Goal: Communication & Community: Answer question/provide support

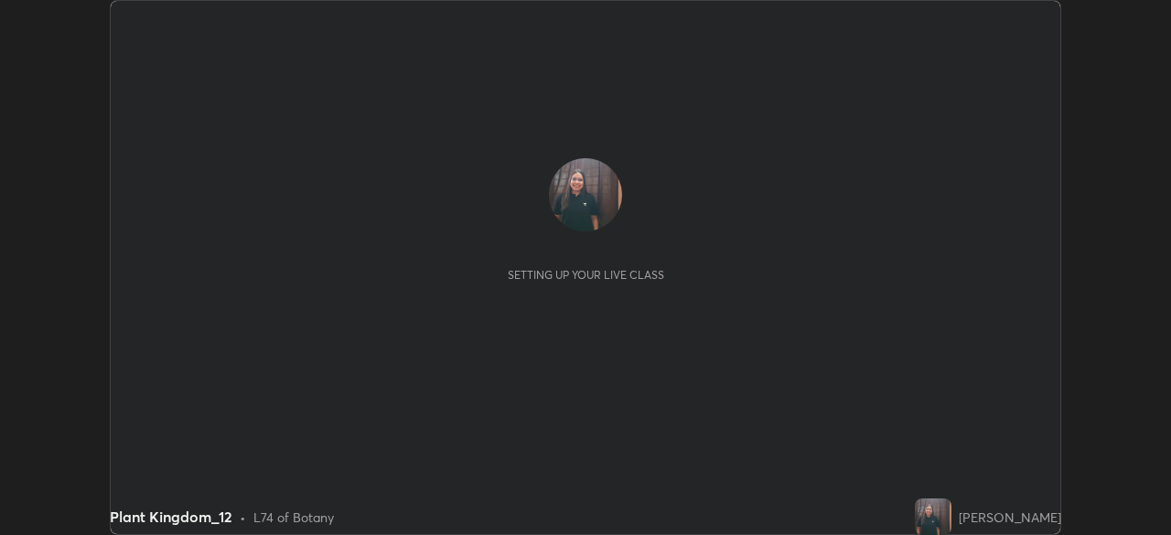
scroll to position [535, 1170]
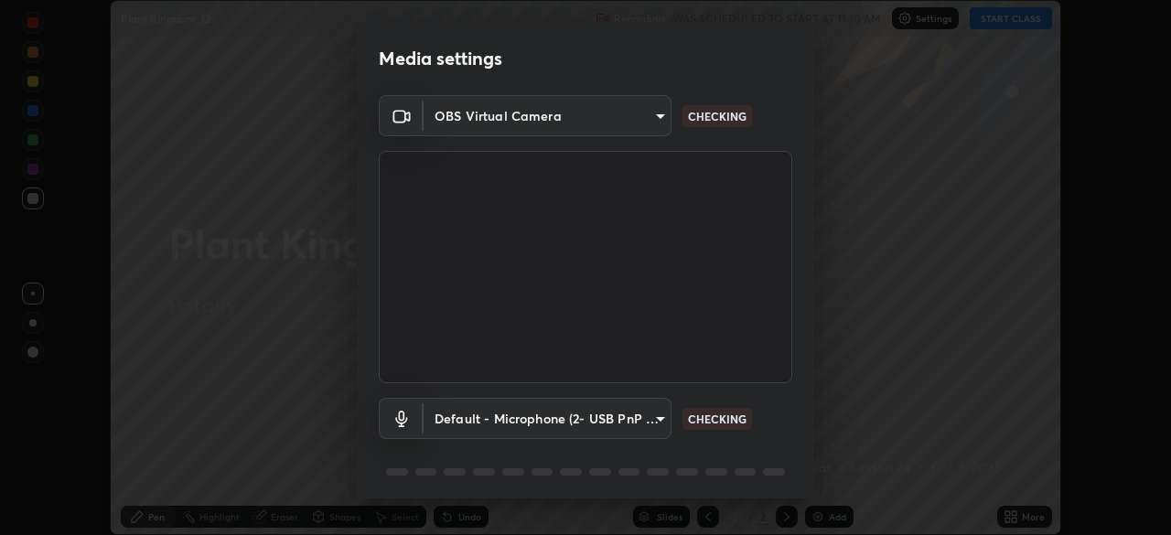
type input "603390143d0921f0d6cc952f71c12de79ffb2aace376eb3aad29f5d7d7cab06c"
type input "default"
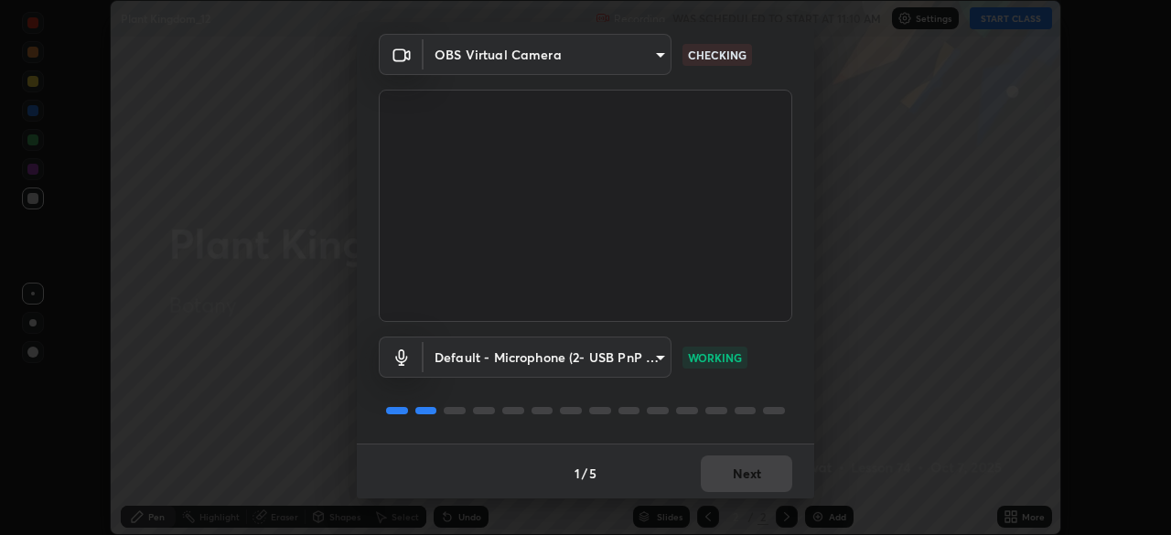
scroll to position [65, 0]
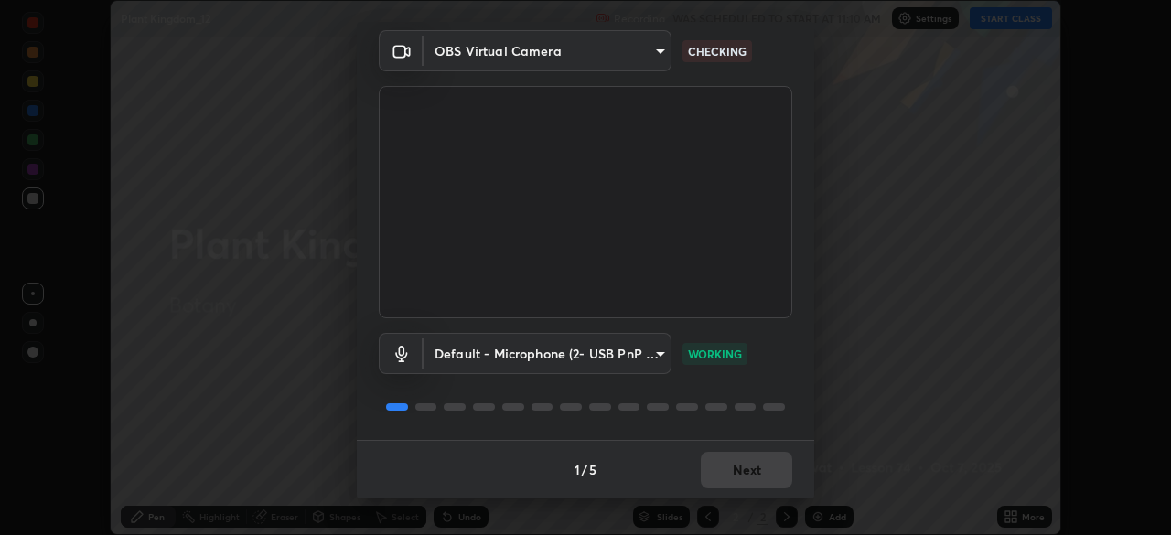
click at [728, 466] on div "1 / 5 Next" at bounding box center [585, 469] width 457 height 59
click at [735, 454] on button "Next" at bounding box center [746, 470] width 91 height 37
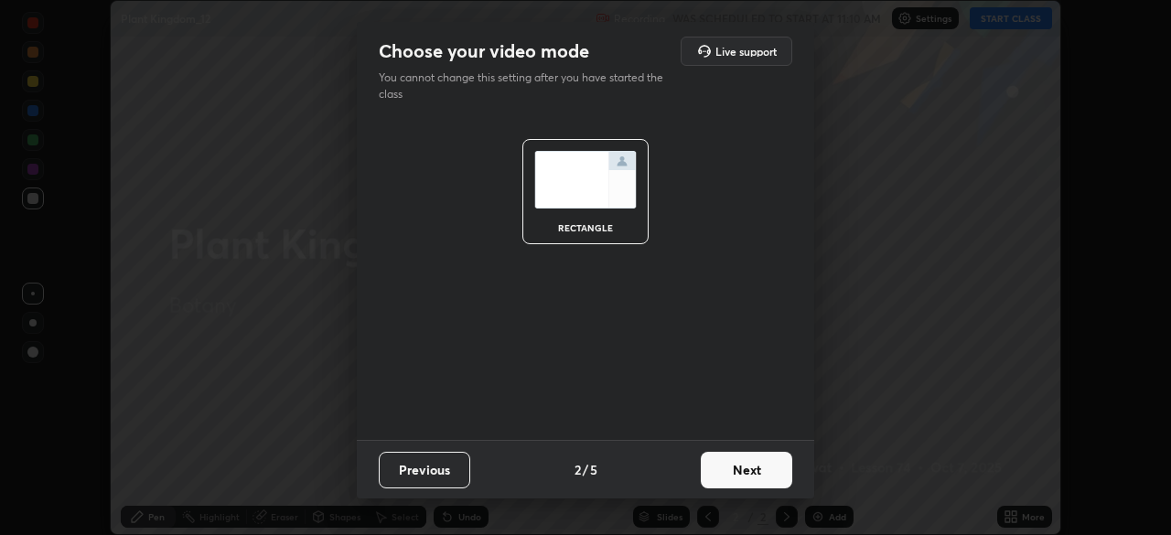
scroll to position [0, 0]
click at [735, 454] on button "Next" at bounding box center [746, 470] width 91 height 37
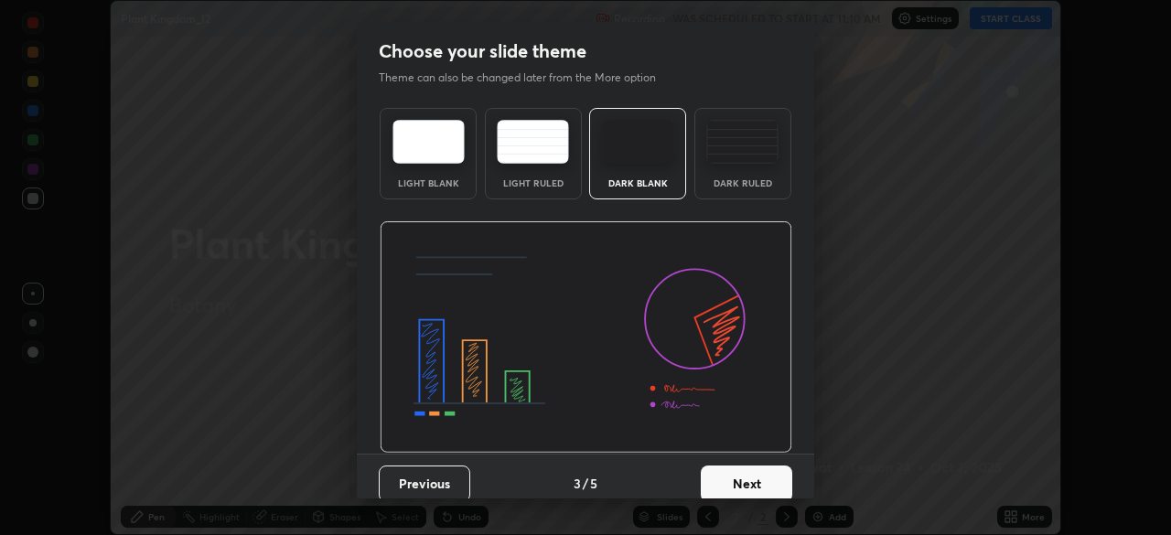
click at [713, 468] on button "Next" at bounding box center [746, 484] width 91 height 37
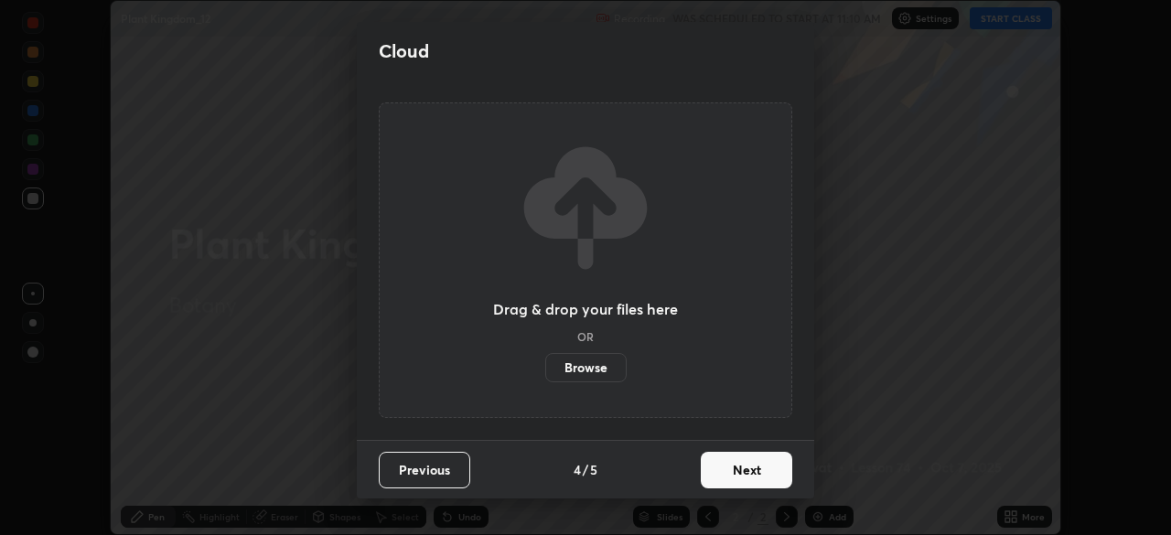
click at [722, 469] on button "Next" at bounding box center [746, 470] width 91 height 37
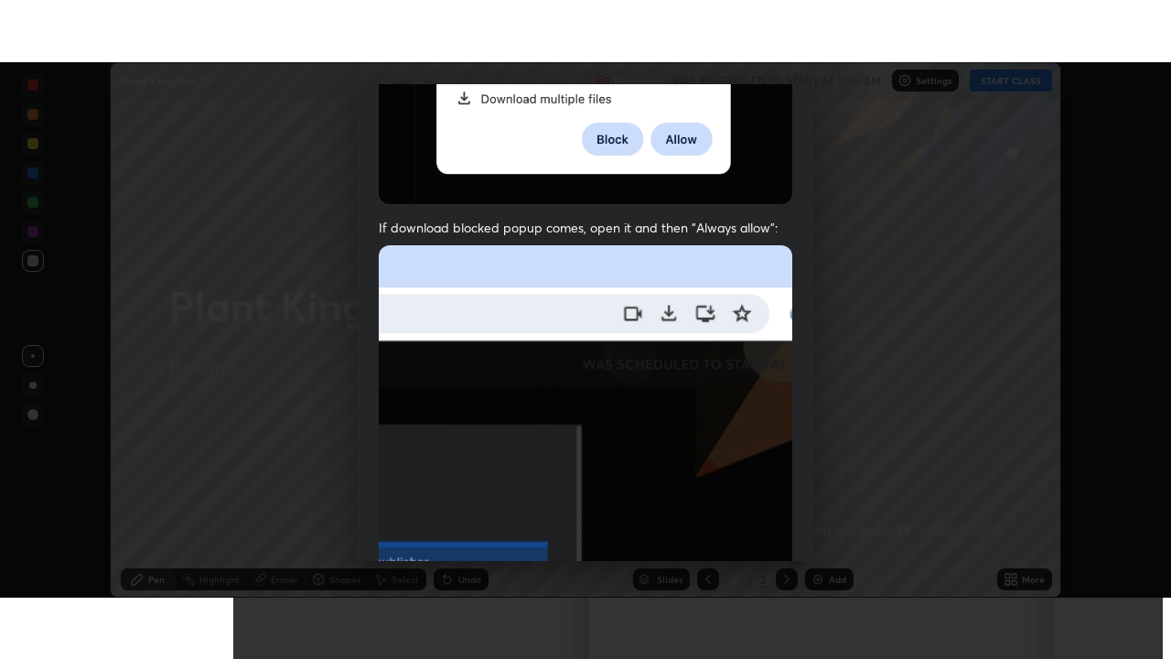
scroll to position [438, 0]
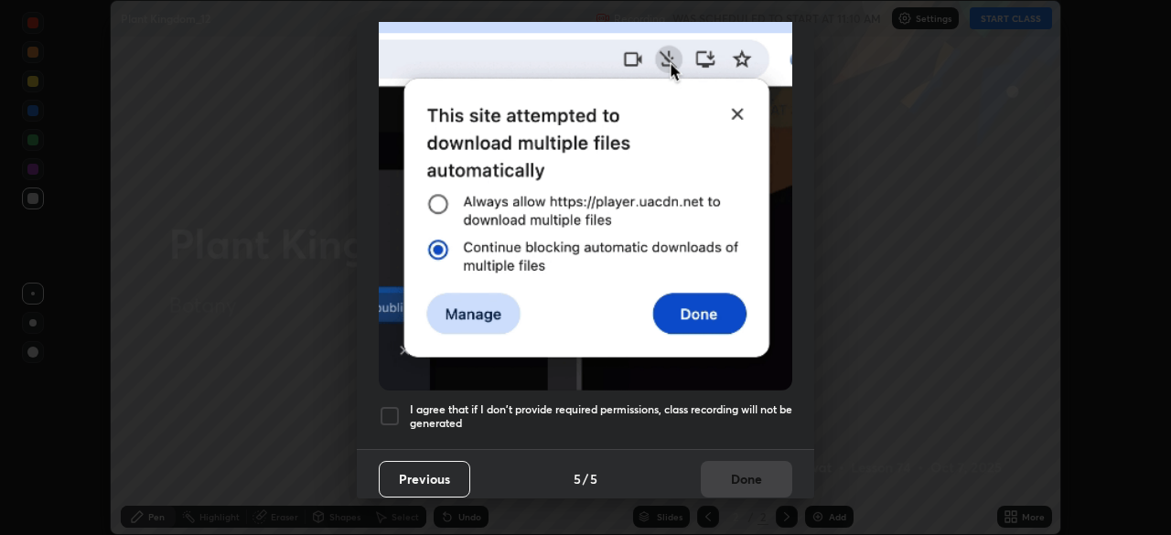
click at [397, 405] on div at bounding box center [390, 416] width 22 height 22
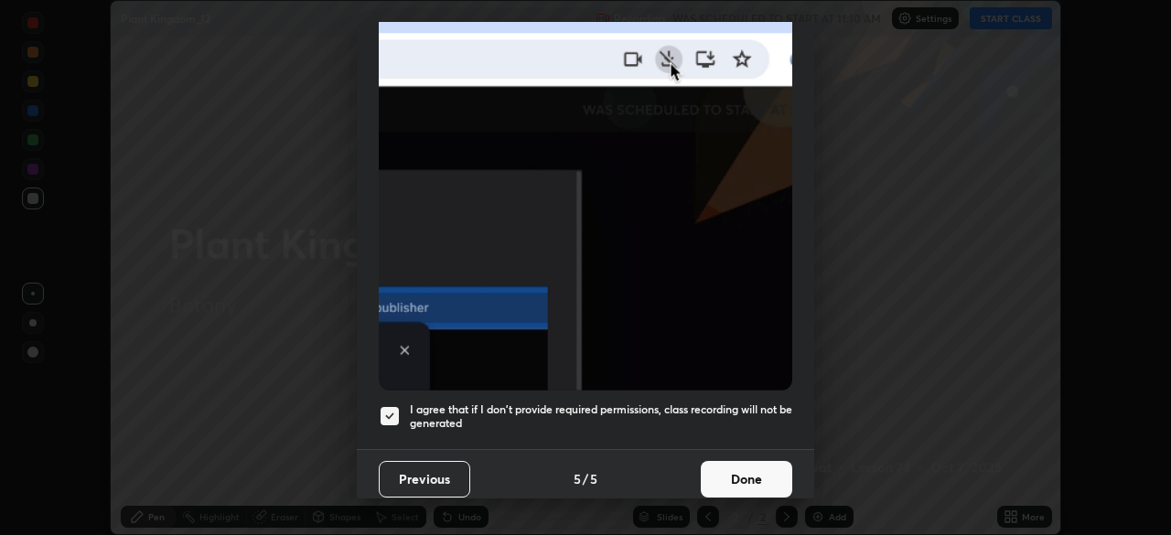
click at [720, 462] on button "Done" at bounding box center [746, 479] width 91 height 37
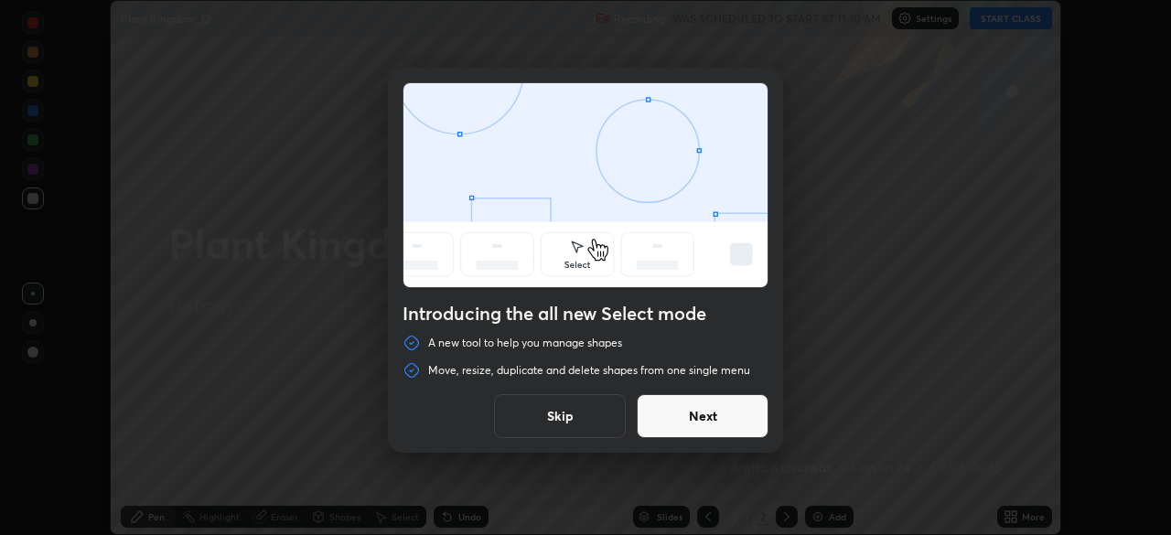
click at [577, 415] on button "Skip" at bounding box center [560, 416] width 132 height 44
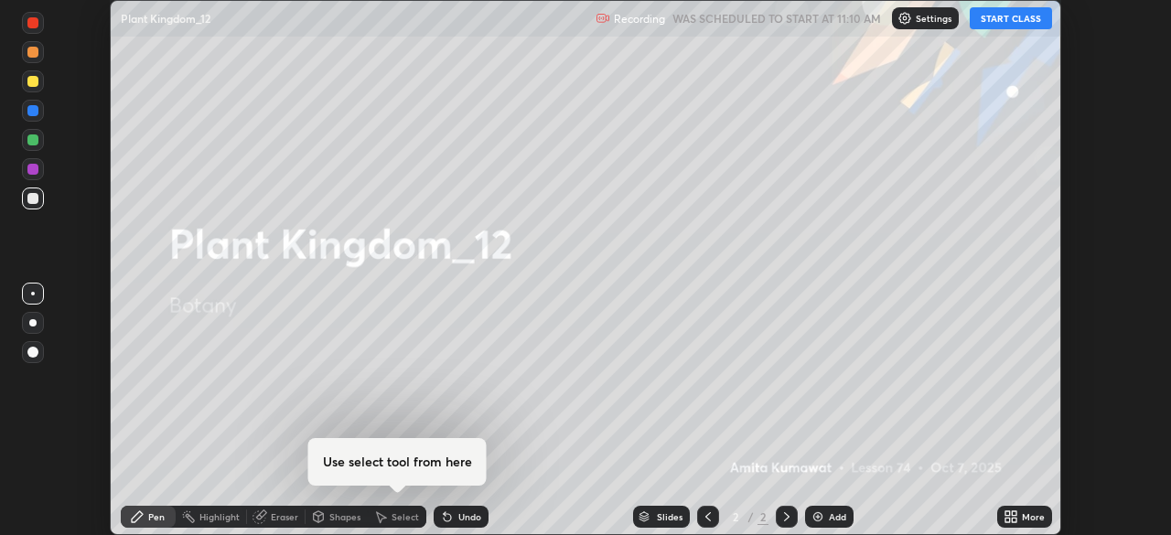
click at [992, 23] on button "START CLASS" at bounding box center [1011, 18] width 82 height 22
click at [1009, 508] on div "More" at bounding box center [1024, 517] width 55 height 22
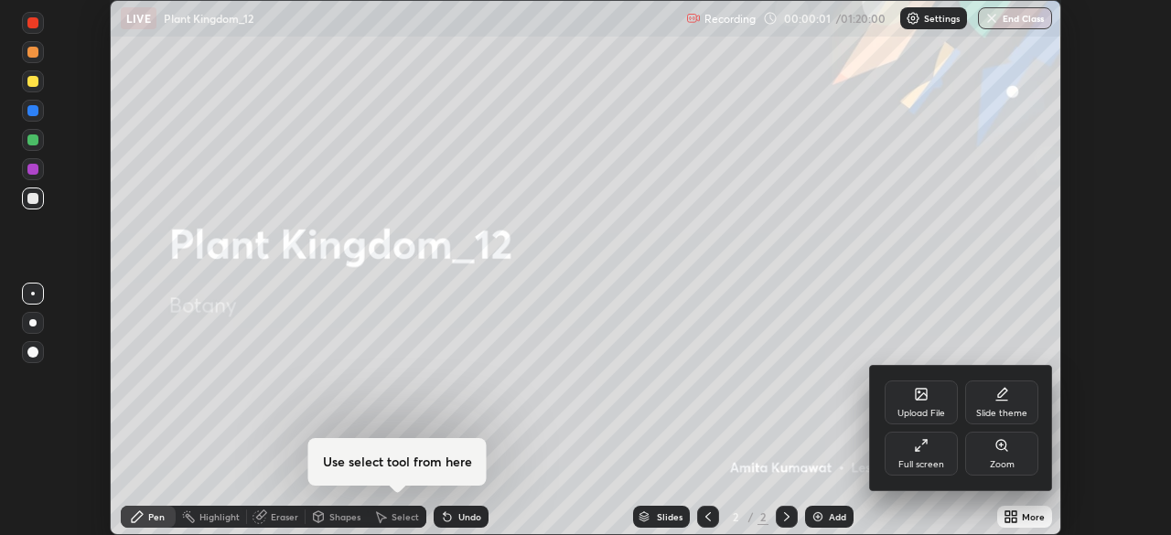
click at [930, 447] on div "Full screen" at bounding box center [921, 454] width 73 height 44
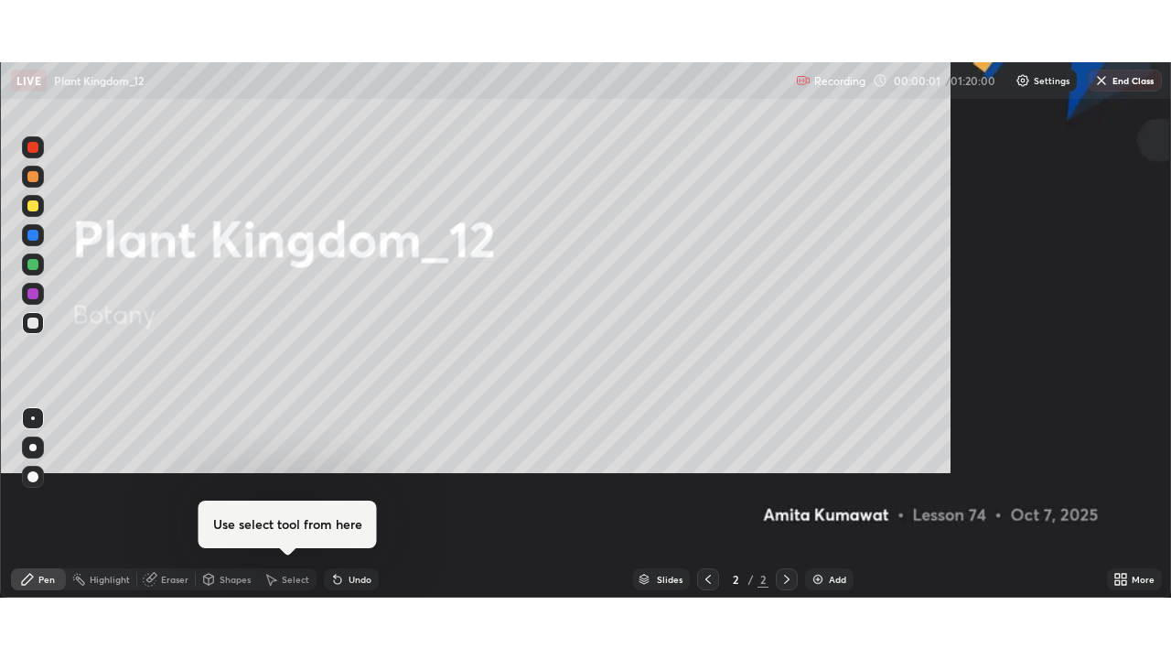
scroll to position [659, 1171]
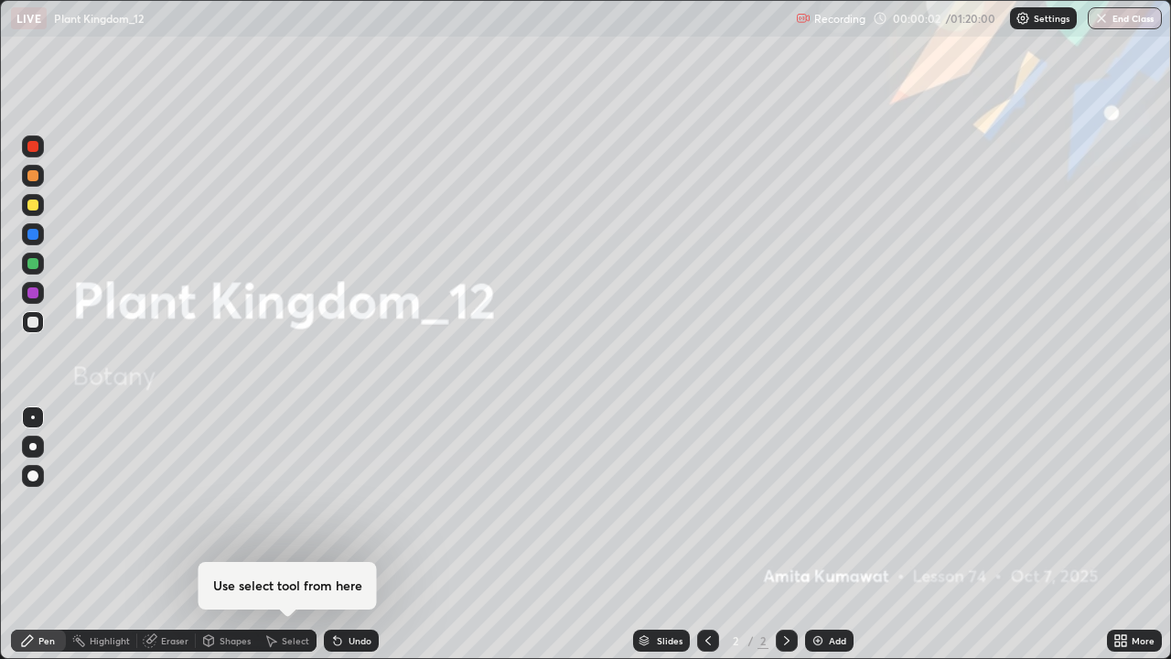
click at [819, 534] on img at bounding box center [818, 640] width 15 height 15
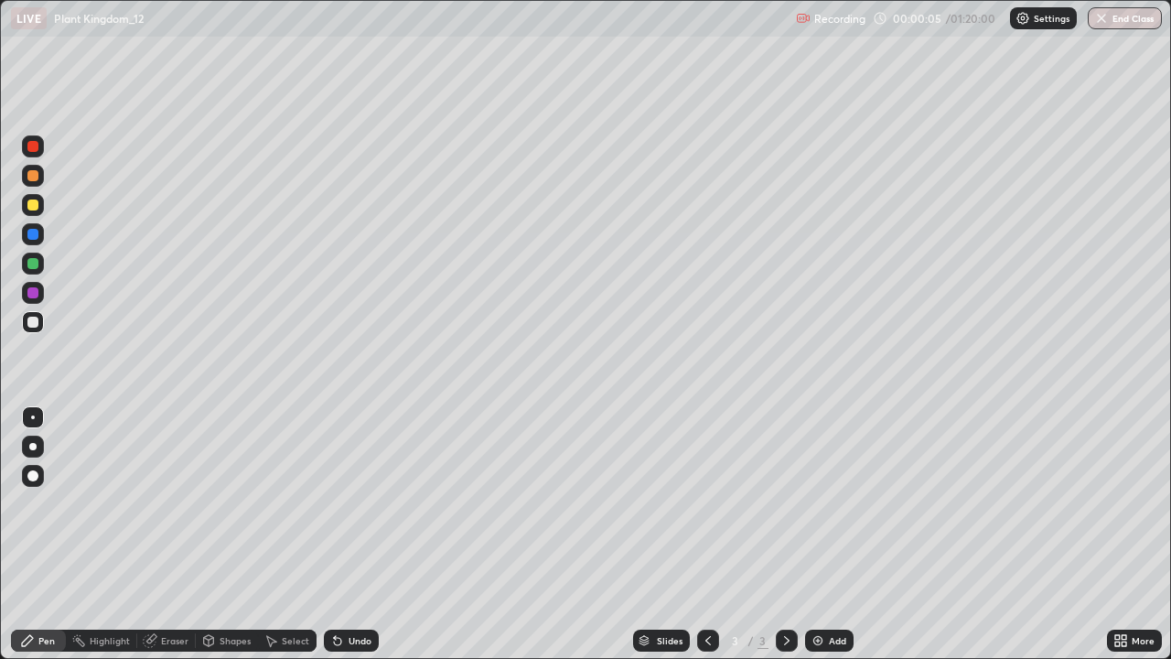
click at [42, 446] on div at bounding box center [33, 447] width 22 height 22
click at [34, 269] on div at bounding box center [33, 264] width 22 height 22
click at [37, 327] on div at bounding box center [33, 322] width 22 height 22
click at [31, 294] on div at bounding box center [32, 292] width 11 height 11
click at [37, 206] on div at bounding box center [32, 204] width 11 height 11
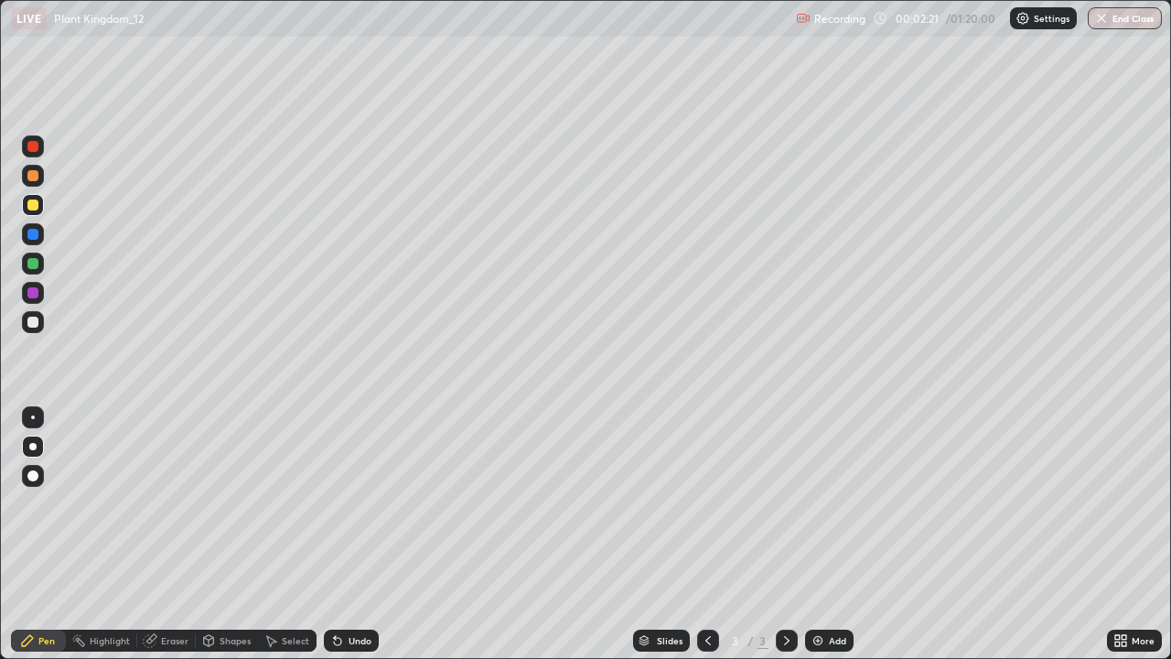
click at [33, 320] on div at bounding box center [32, 322] width 11 height 11
click at [38, 293] on div at bounding box center [33, 293] width 22 height 22
click at [38, 178] on div at bounding box center [32, 175] width 11 height 11
click at [353, 534] on div "Undo" at bounding box center [360, 640] width 23 height 9
click at [116, 534] on div "Highlight" at bounding box center [101, 640] width 71 height 22
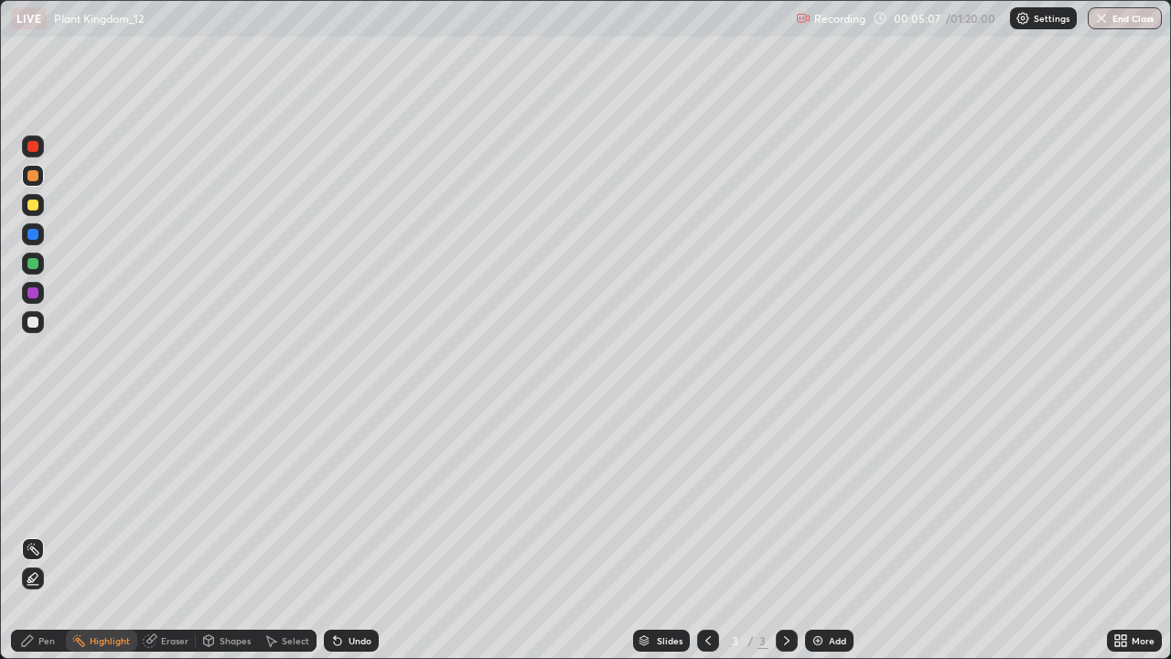
click at [345, 534] on div "Undo" at bounding box center [351, 640] width 55 height 22
click at [60, 534] on div "Pen" at bounding box center [38, 640] width 55 height 22
click at [33, 264] on div at bounding box center [32, 263] width 11 height 11
click at [35, 328] on div at bounding box center [33, 322] width 22 height 22
click at [40, 269] on div at bounding box center [33, 264] width 22 height 22
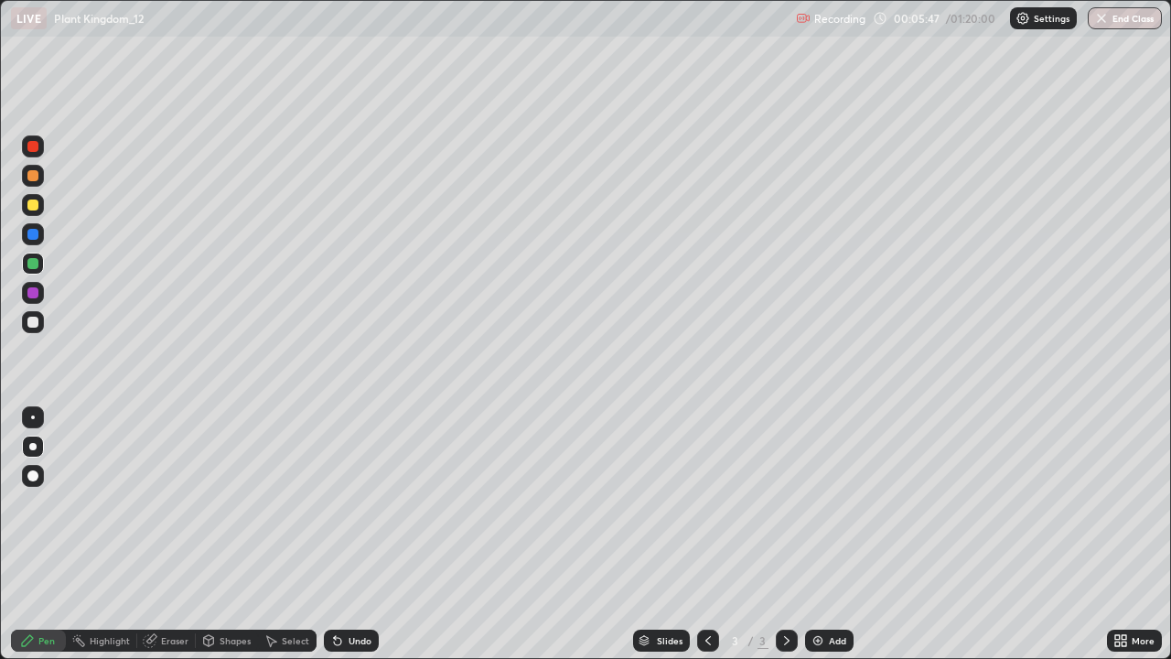
click at [39, 328] on div at bounding box center [33, 322] width 22 height 22
click at [34, 286] on div at bounding box center [33, 293] width 22 height 22
click at [36, 268] on div at bounding box center [32, 263] width 11 height 11
click at [35, 204] on div at bounding box center [32, 204] width 11 height 11
click at [376, 534] on div "Undo" at bounding box center [351, 640] width 55 height 22
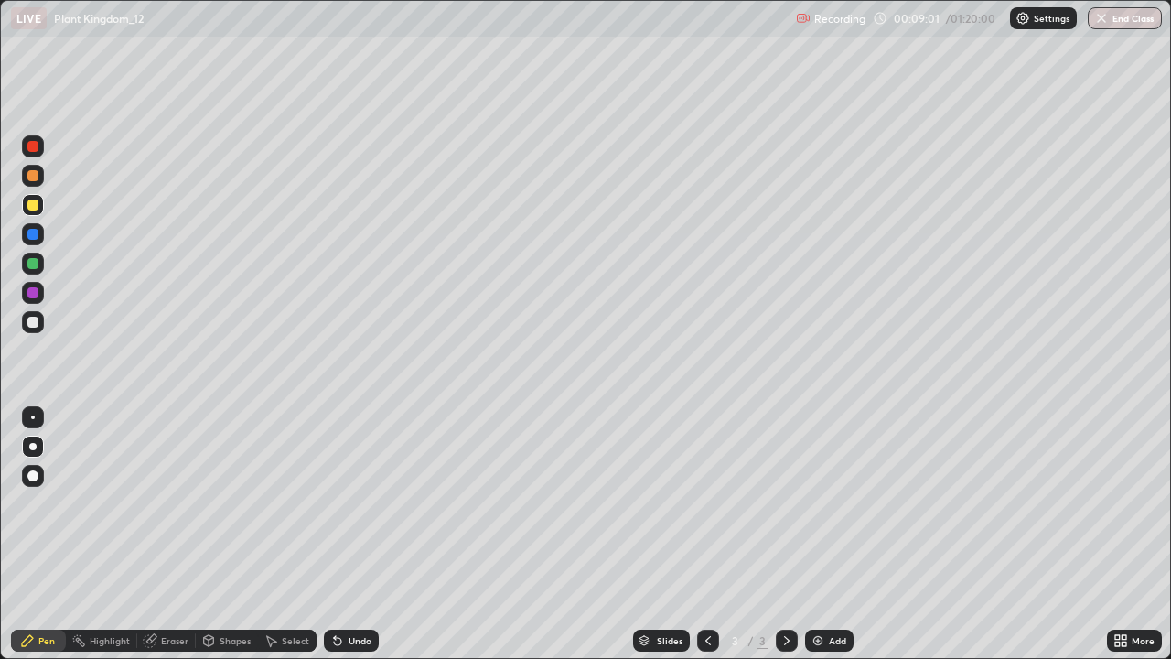
click at [816, 534] on img at bounding box center [818, 640] width 15 height 15
click at [37, 320] on div at bounding box center [32, 322] width 11 height 11
click at [36, 289] on div at bounding box center [32, 292] width 11 height 11
click at [34, 323] on div at bounding box center [32, 322] width 11 height 11
click at [33, 263] on div at bounding box center [32, 263] width 11 height 11
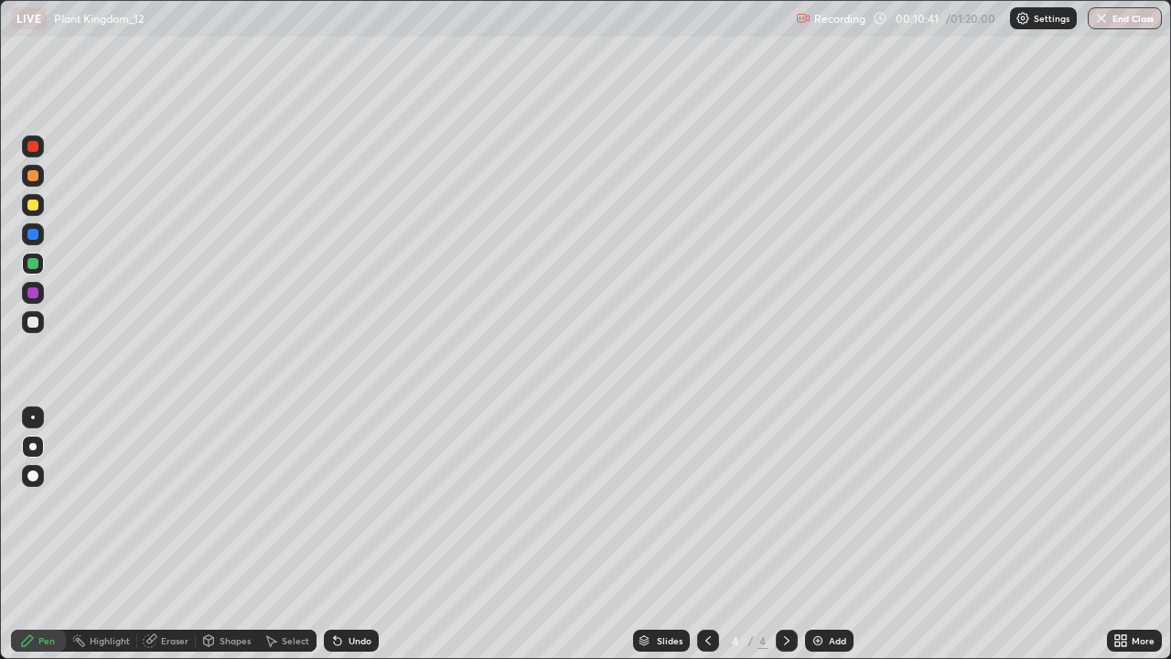
click at [353, 534] on div "Undo" at bounding box center [360, 640] width 23 height 9
click at [356, 534] on div "Undo" at bounding box center [360, 640] width 23 height 9
click at [33, 323] on div at bounding box center [32, 322] width 11 height 11
click at [705, 534] on icon at bounding box center [708, 640] width 15 height 15
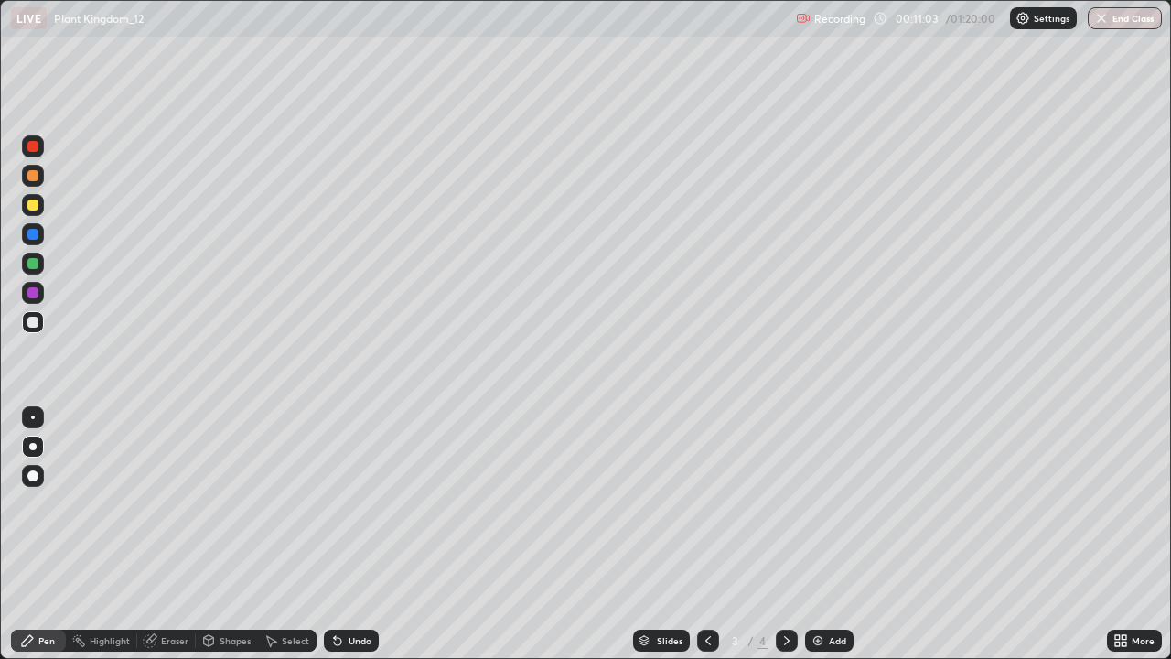
click at [784, 534] on icon at bounding box center [787, 640] width 15 height 15
click at [30, 242] on div at bounding box center [33, 234] width 22 height 22
click at [34, 176] on div at bounding box center [32, 175] width 11 height 11
click at [355, 534] on div "Undo" at bounding box center [360, 640] width 23 height 9
click at [363, 534] on div "Undo" at bounding box center [360, 640] width 23 height 9
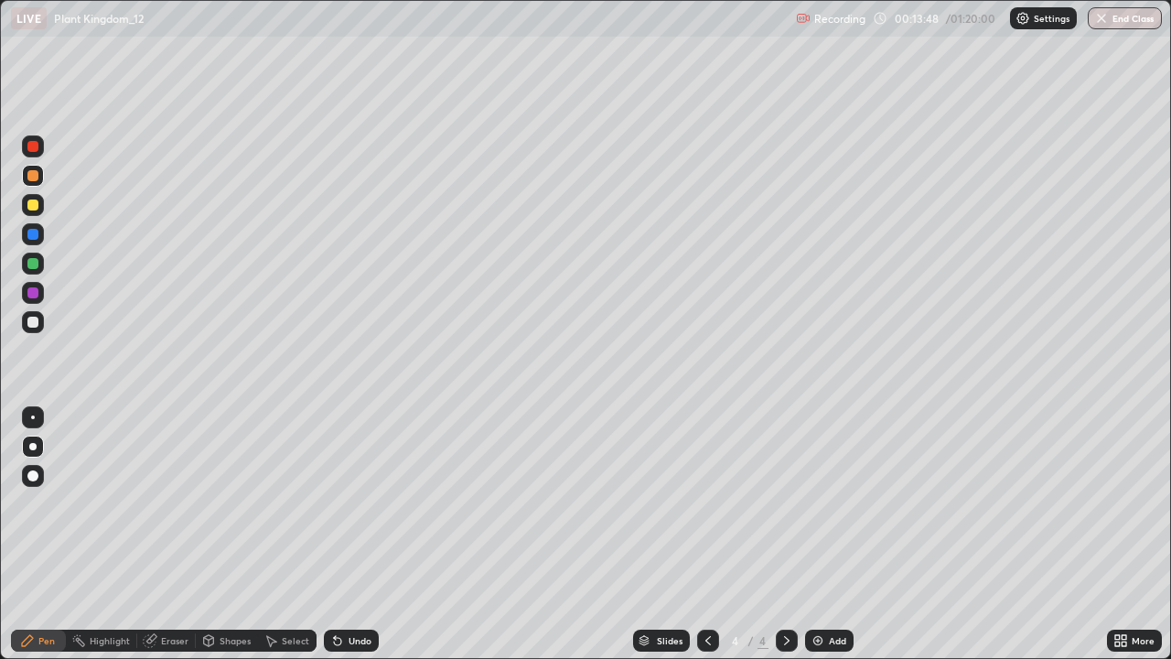
click at [715, 534] on div at bounding box center [708, 640] width 22 height 22
click at [781, 534] on div at bounding box center [787, 640] width 22 height 37
click at [777, 534] on div at bounding box center [787, 640] width 22 height 22
click at [811, 534] on img at bounding box center [818, 640] width 15 height 15
click at [31, 296] on div at bounding box center [32, 292] width 11 height 11
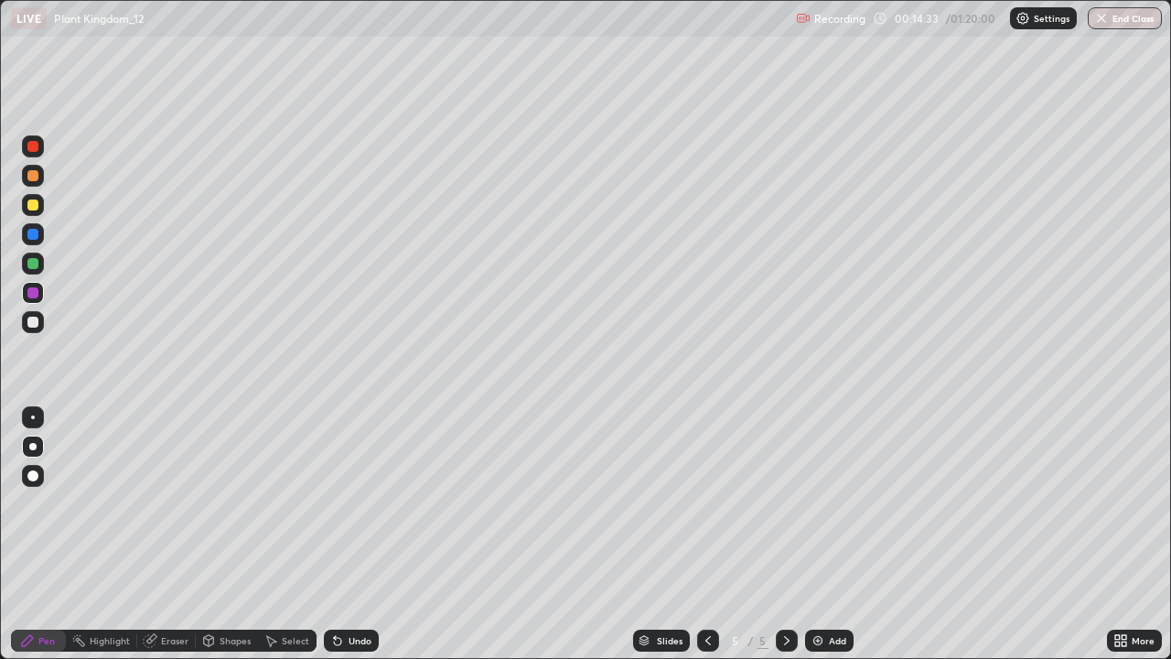
click at [353, 534] on div "Undo" at bounding box center [360, 640] width 23 height 9
click at [353, 534] on div "Undo" at bounding box center [351, 640] width 55 height 22
click at [37, 207] on div at bounding box center [32, 204] width 11 height 11
click at [40, 269] on div at bounding box center [33, 264] width 22 height 22
click at [369, 534] on div "Undo" at bounding box center [360, 640] width 23 height 9
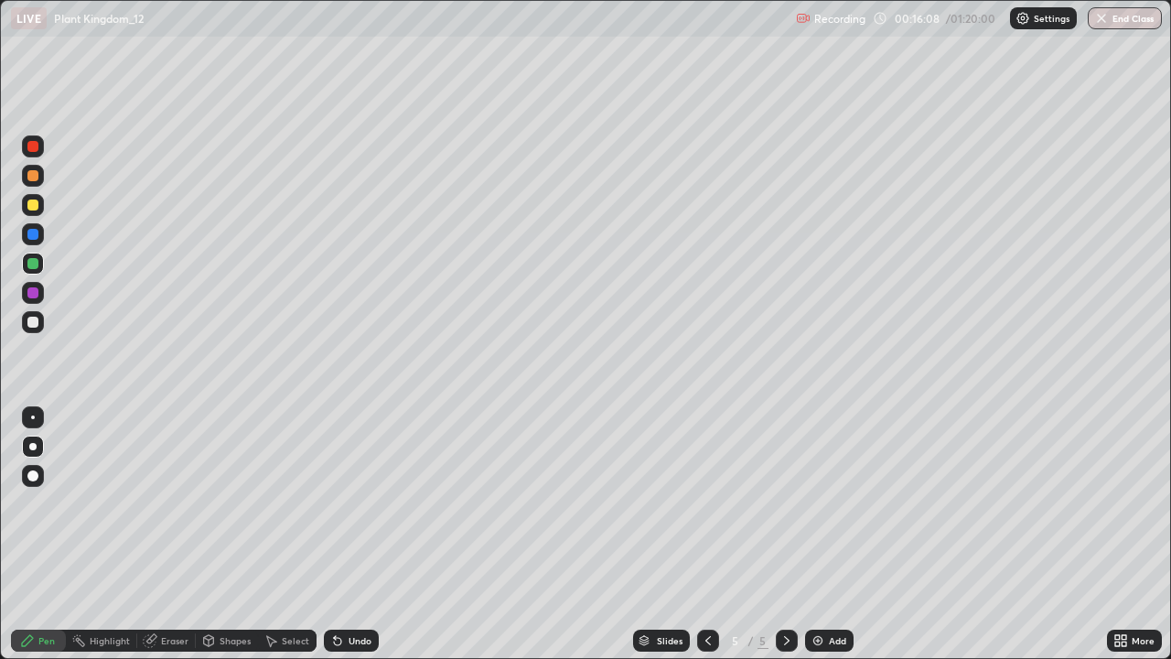
click at [368, 534] on div "Undo" at bounding box center [360, 640] width 23 height 9
click at [708, 534] on icon at bounding box center [708, 640] width 15 height 15
click at [712, 534] on icon at bounding box center [708, 640] width 15 height 15
click at [782, 534] on icon at bounding box center [787, 640] width 15 height 15
click at [794, 534] on div at bounding box center [787, 640] width 22 height 22
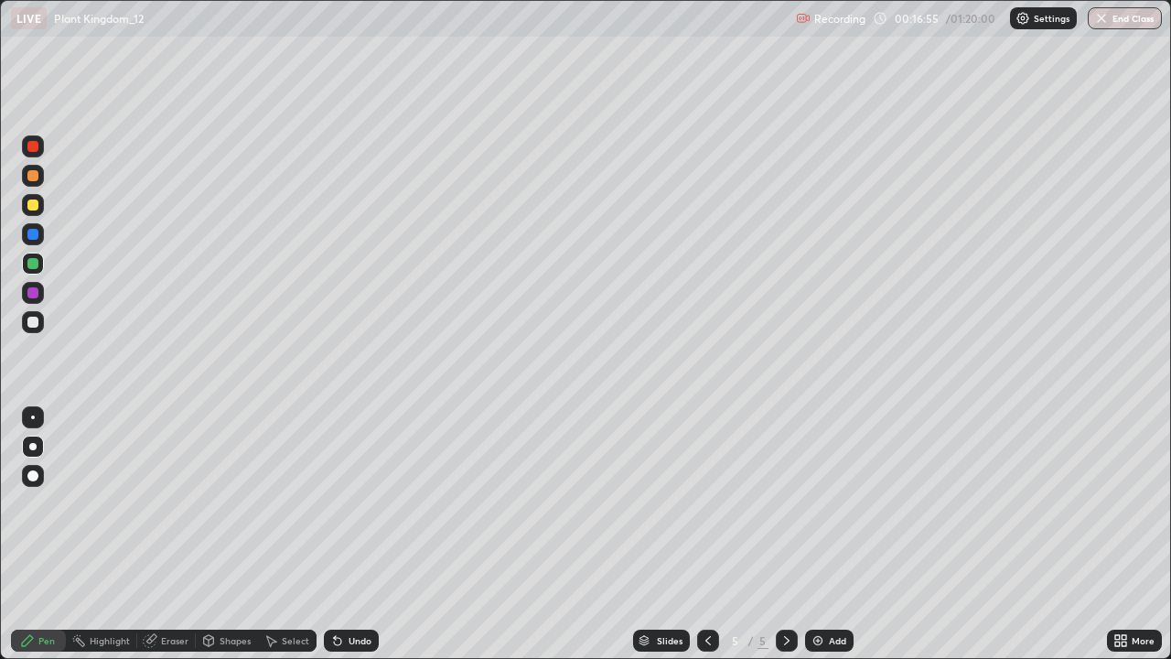
click at [37, 208] on div at bounding box center [32, 204] width 11 height 11
click at [342, 534] on div "Undo" at bounding box center [351, 640] width 55 height 22
click at [34, 238] on div at bounding box center [32, 234] width 11 height 11
click at [37, 299] on div at bounding box center [33, 293] width 22 height 22
click at [706, 534] on div at bounding box center [708, 640] width 22 height 22
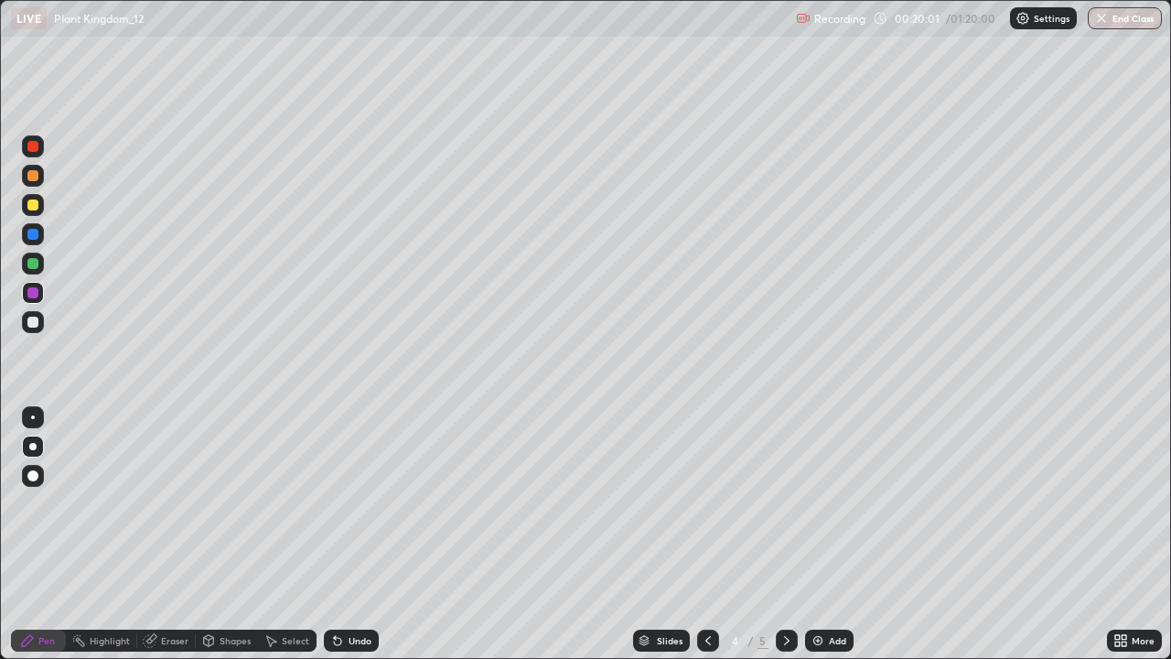
click at [705, 534] on icon at bounding box center [708, 640] width 15 height 15
click at [782, 534] on icon at bounding box center [787, 640] width 15 height 15
click at [783, 534] on icon at bounding box center [787, 640] width 15 height 15
click at [783, 534] on div at bounding box center [787, 640] width 22 height 22
click at [32, 215] on div at bounding box center [33, 205] width 22 height 22
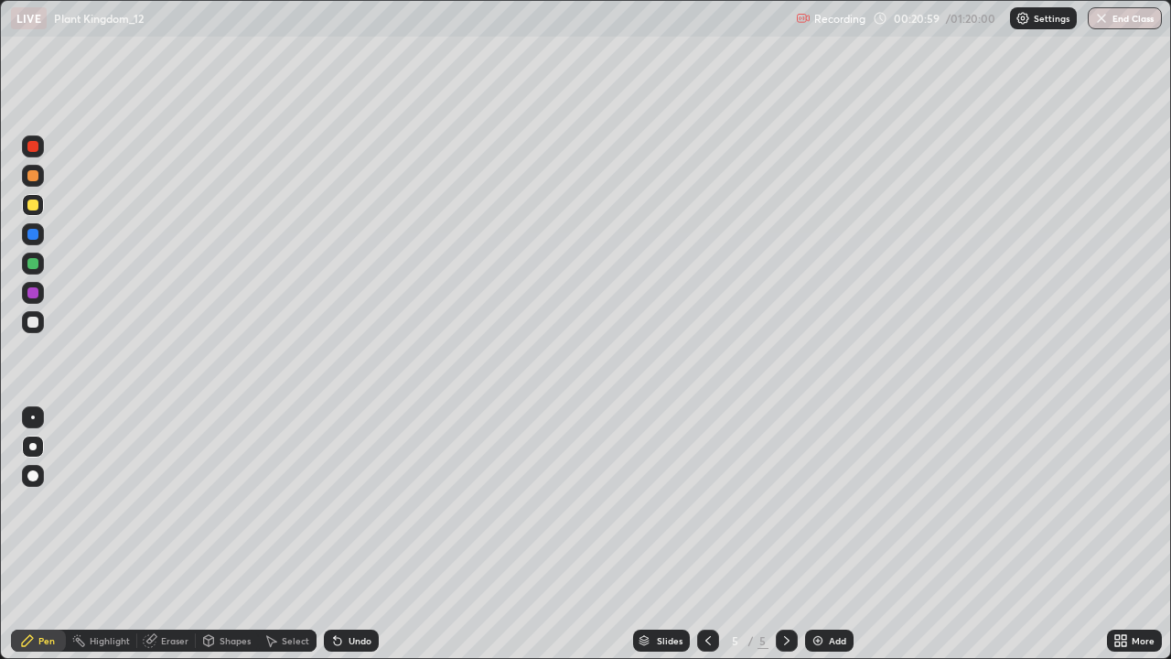
click at [40, 325] on div at bounding box center [33, 322] width 22 height 22
click at [713, 534] on div at bounding box center [708, 640] width 22 height 37
click at [721, 534] on div "4 / 5" at bounding box center [747, 640] width 101 height 37
click at [717, 534] on div at bounding box center [708, 640] width 22 height 37
click at [706, 534] on icon at bounding box center [708, 640] width 15 height 15
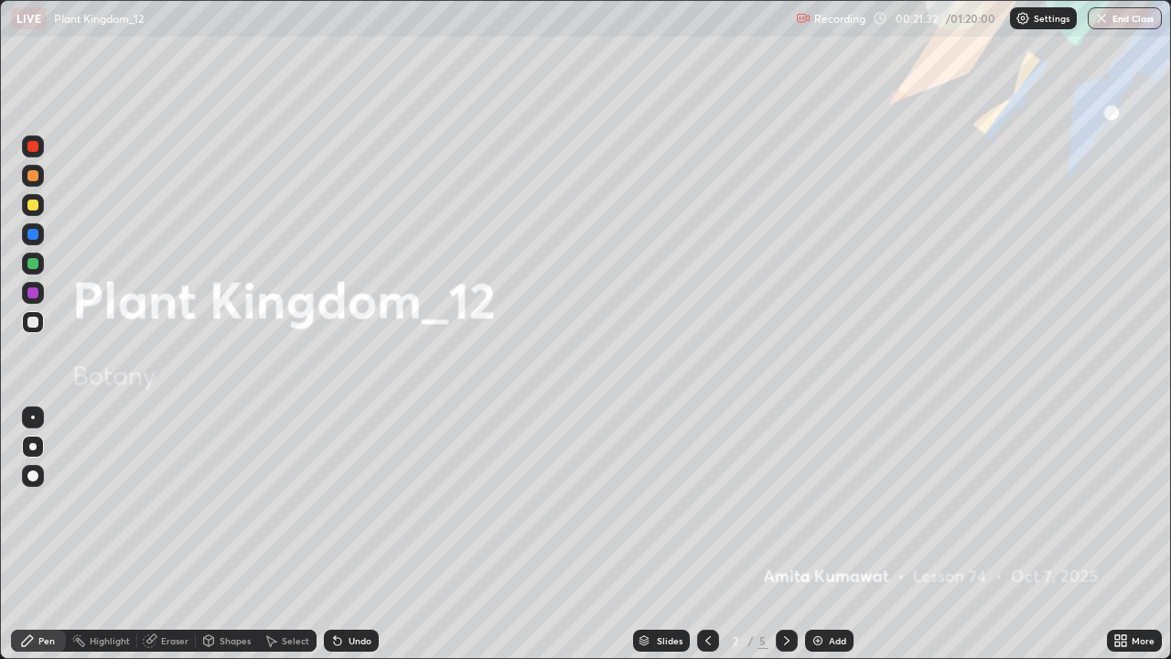
click at [790, 534] on icon at bounding box center [787, 640] width 15 height 15
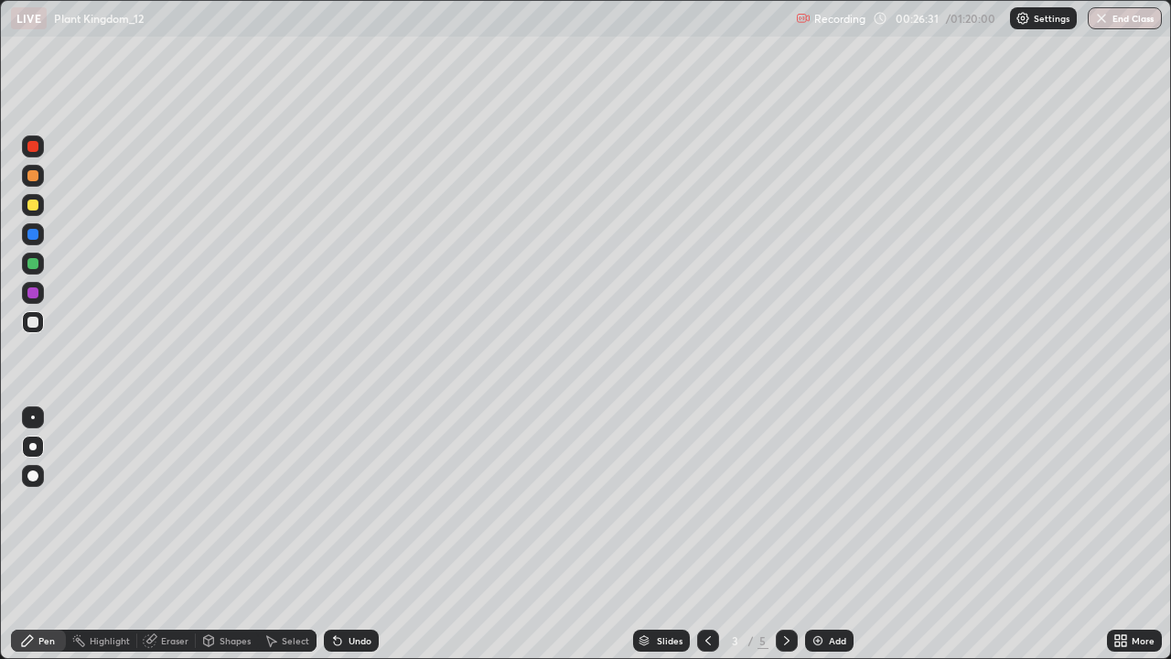
click at [786, 534] on icon at bounding box center [787, 640] width 15 height 15
click at [788, 534] on icon at bounding box center [787, 640] width 15 height 15
click at [715, 534] on div at bounding box center [708, 640] width 22 height 22
click at [795, 534] on div at bounding box center [787, 640] width 22 height 22
click at [825, 534] on div "Add" at bounding box center [829, 640] width 48 height 22
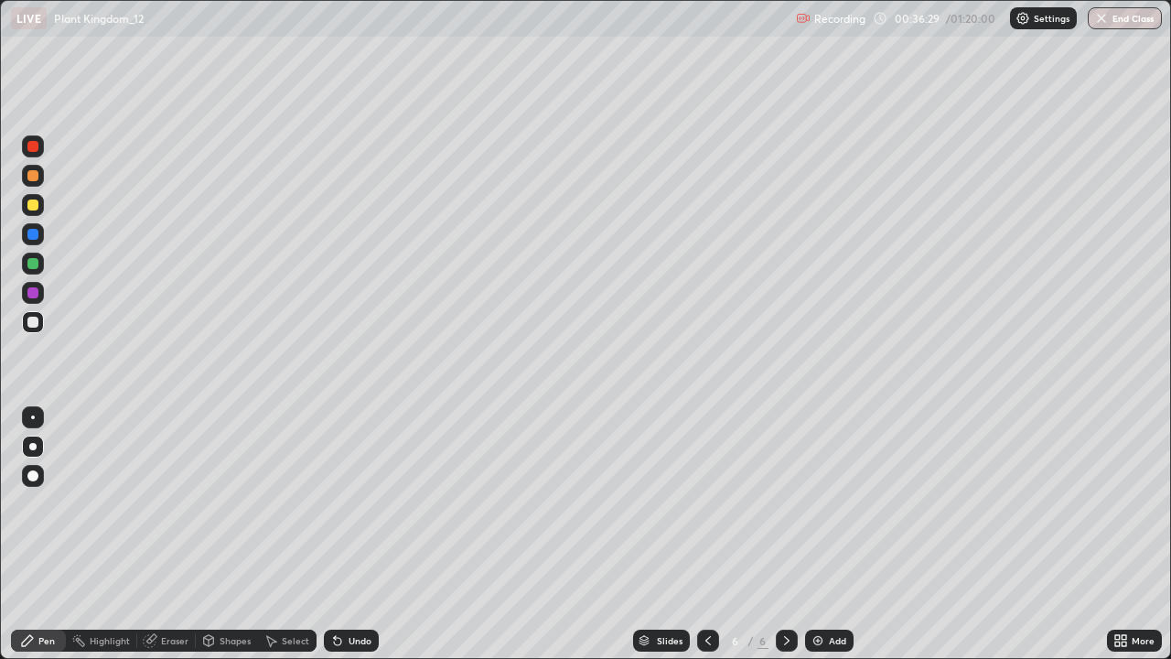
click at [28, 296] on div at bounding box center [32, 292] width 11 height 11
click at [706, 534] on icon at bounding box center [708, 640] width 15 height 15
click at [707, 534] on icon at bounding box center [707, 640] width 5 height 9
click at [706, 534] on icon at bounding box center [708, 640] width 15 height 15
click at [780, 534] on icon at bounding box center [787, 640] width 15 height 15
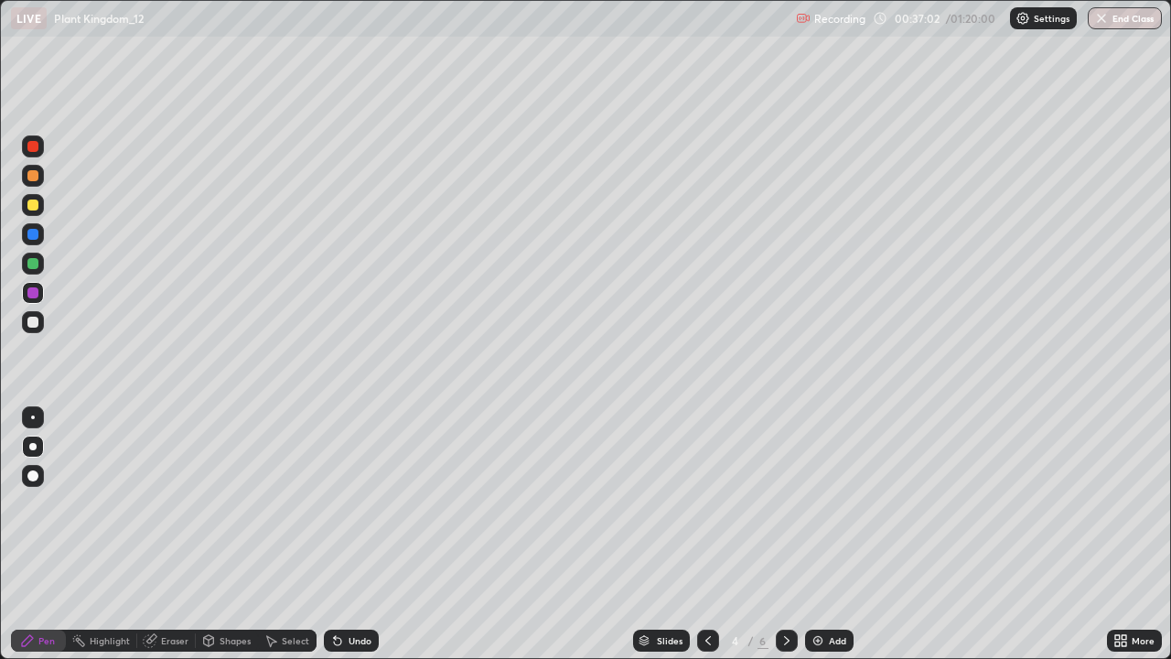
click at [782, 534] on div at bounding box center [787, 640] width 22 height 22
click at [785, 534] on icon at bounding box center [787, 640] width 15 height 15
click at [37, 293] on div at bounding box center [32, 292] width 11 height 11
click at [34, 322] on div at bounding box center [32, 322] width 11 height 11
click at [341, 534] on icon at bounding box center [337, 640] width 15 height 15
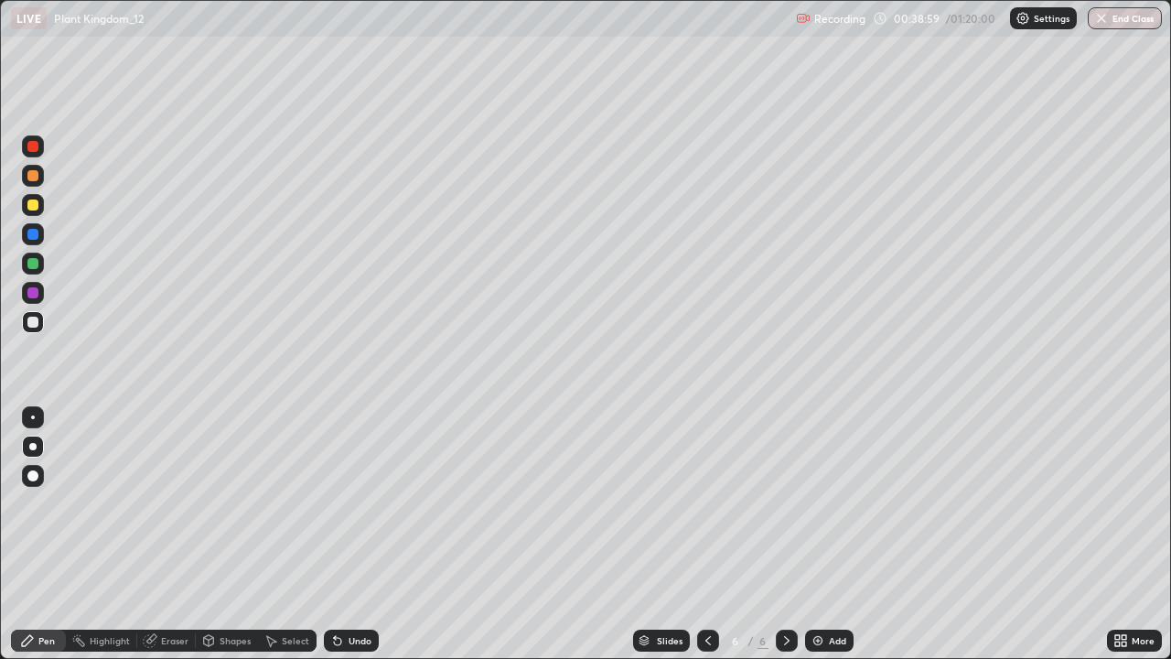
click at [344, 534] on div "Undo" at bounding box center [351, 640] width 55 height 22
click at [339, 534] on icon at bounding box center [337, 641] width 7 height 7
click at [341, 534] on icon at bounding box center [337, 640] width 15 height 15
click at [342, 534] on icon at bounding box center [337, 640] width 15 height 15
click at [341, 534] on icon at bounding box center [337, 640] width 15 height 15
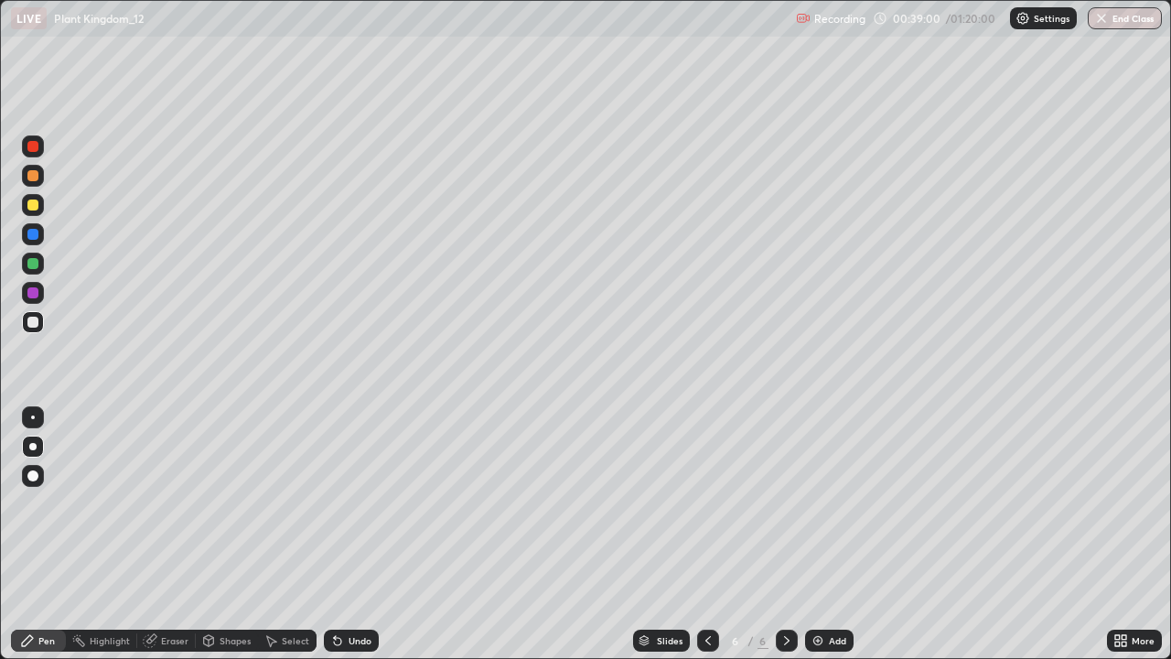
click at [345, 534] on div "Undo" at bounding box center [351, 640] width 55 height 22
click at [352, 534] on div "Undo" at bounding box center [351, 640] width 55 height 22
click at [351, 534] on div "Undo" at bounding box center [351, 640] width 55 height 22
click at [349, 534] on div "Undo" at bounding box center [360, 640] width 23 height 9
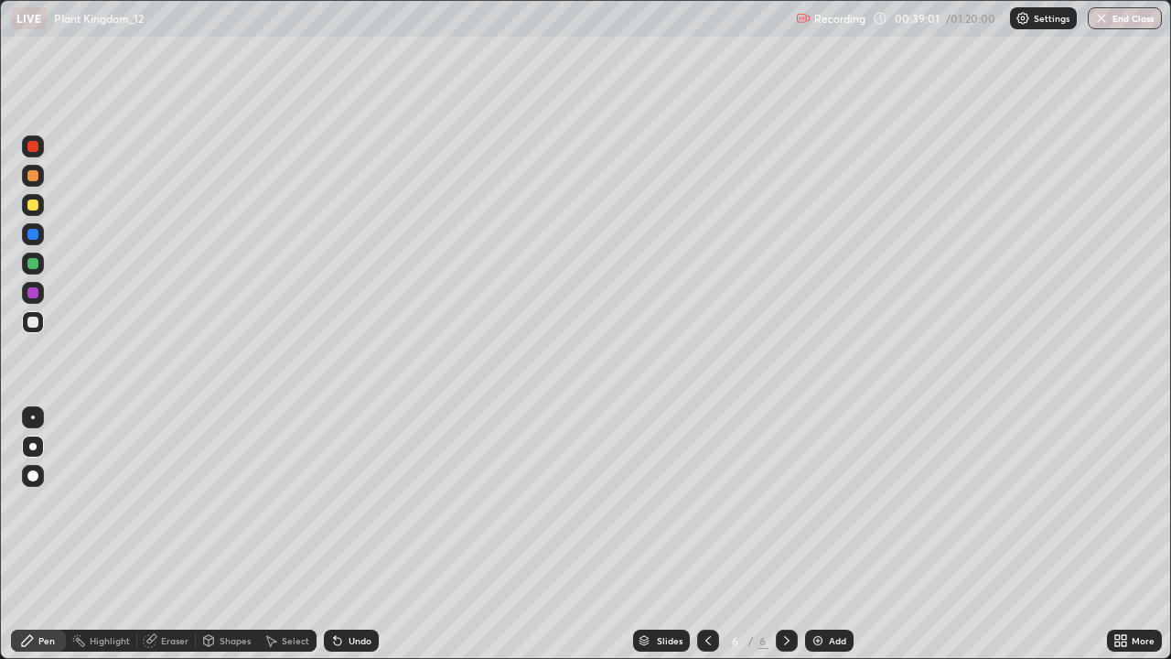
click at [351, 534] on div "Undo" at bounding box center [351, 640] width 55 height 22
click at [350, 534] on div "Undo" at bounding box center [360, 640] width 23 height 9
click at [349, 534] on div "Undo" at bounding box center [360, 640] width 23 height 9
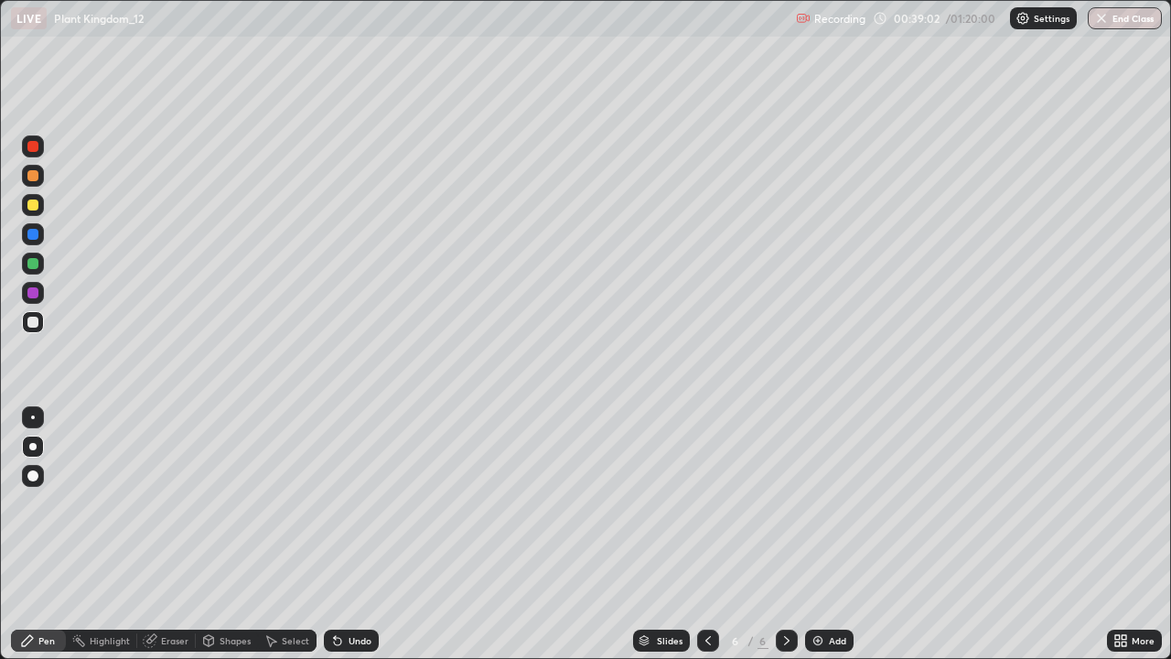
click at [349, 534] on div "Undo" at bounding box center [360, 640] width 23 height 9
click at [345, 534] on div "Undo" at bounding box center [351, 640] width 55 height 22
click at [344, 534] on div "Undo" at bounding box center [351, 640] width 55 height 22
click at [343, 534] on div "Undo" at bounding box center [351, 640] width 55 height 22
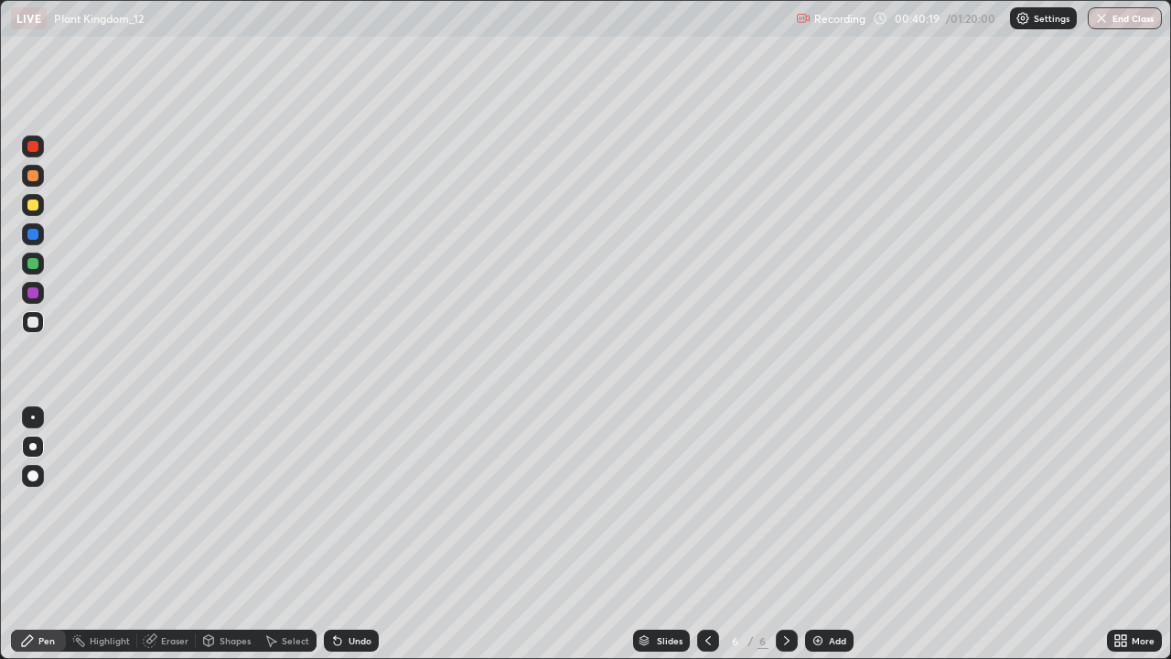
click at [39, 207] on div at bounding box center [33, 205] width 22 height 22
click at [34, 185] on div at bounding box center [33, 176] width 22 height 22
click at [34, 146] on div at bounding box center [32, 146] width 11 height 11
click at [42, 243] on div at bounding box center [33, 234] width 22 height 29
click at [34, 271] on div at bounding box center [33, 264] width 22 height 22
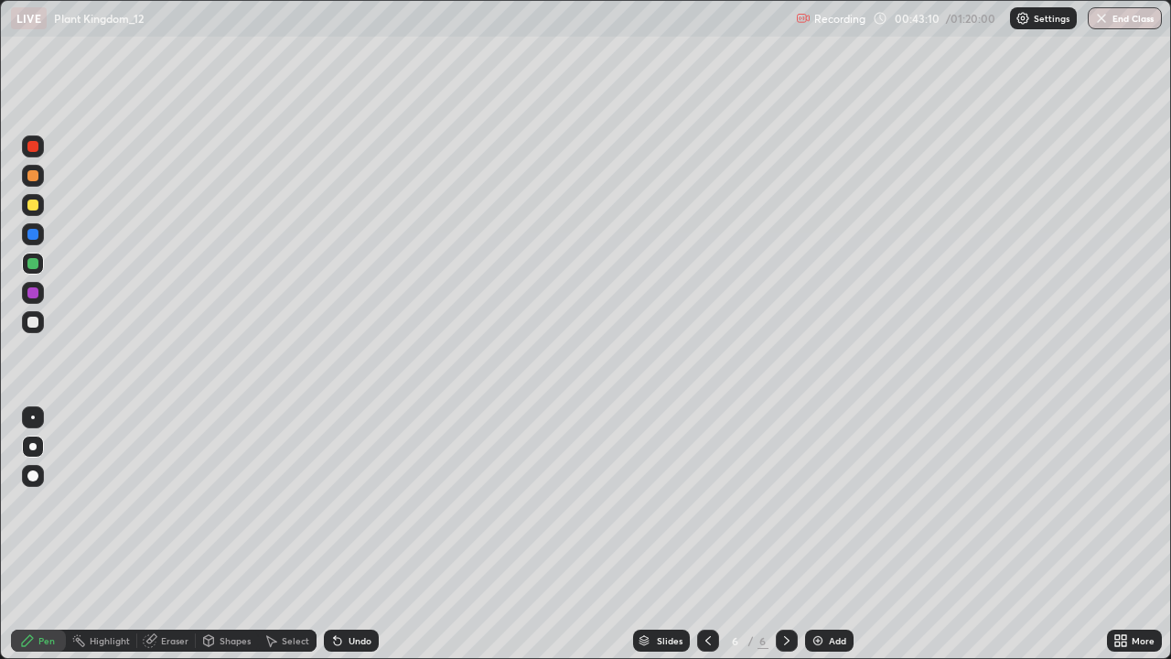
click at [29, 207] on div at bounding box center [32, 204] width 11 height 11
click at [40, 154] on div at bounding box center [33, 146] width 22 height 22
click at [40, 290] on div at bounding box center [33, 293] width 22 height 22
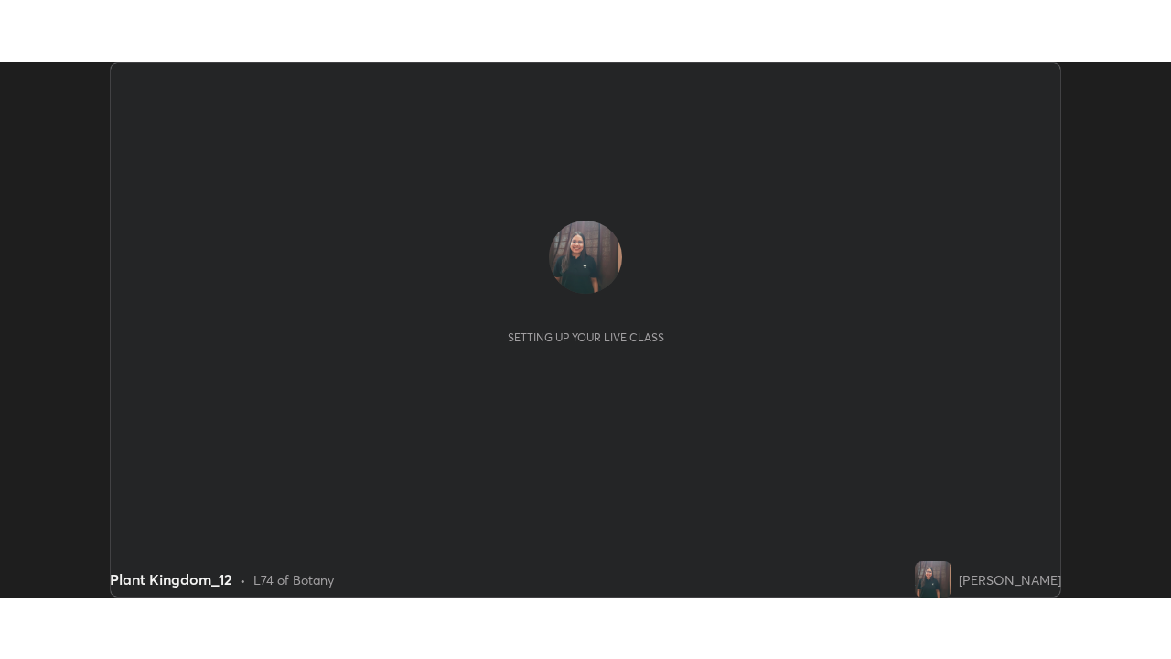
scroll to position [535, 1170]
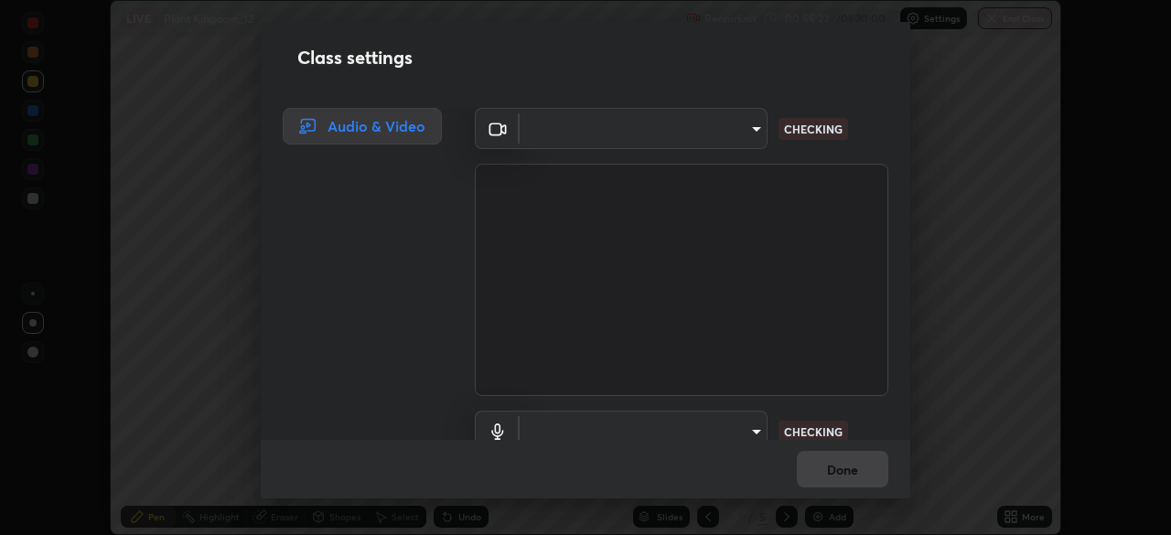
type input "603390143d0921f0d6cc952f71c12de79ffb2aace376eb3aad29f5d7d7cab06c"
type input "default"
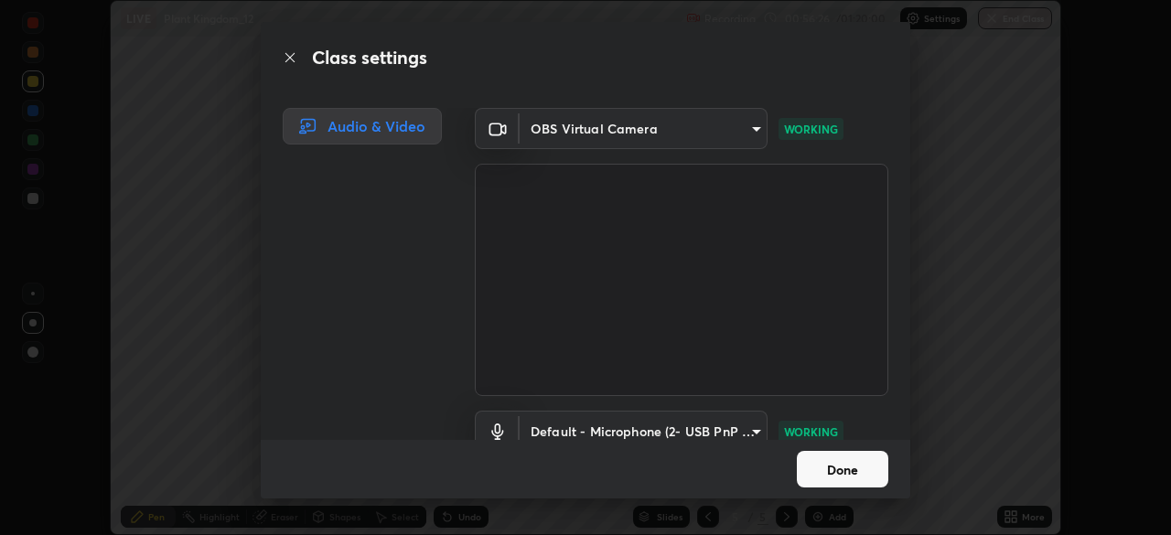
click at [827, 472] on button "Done" at bounding box center [842, 469] width 91 height 37
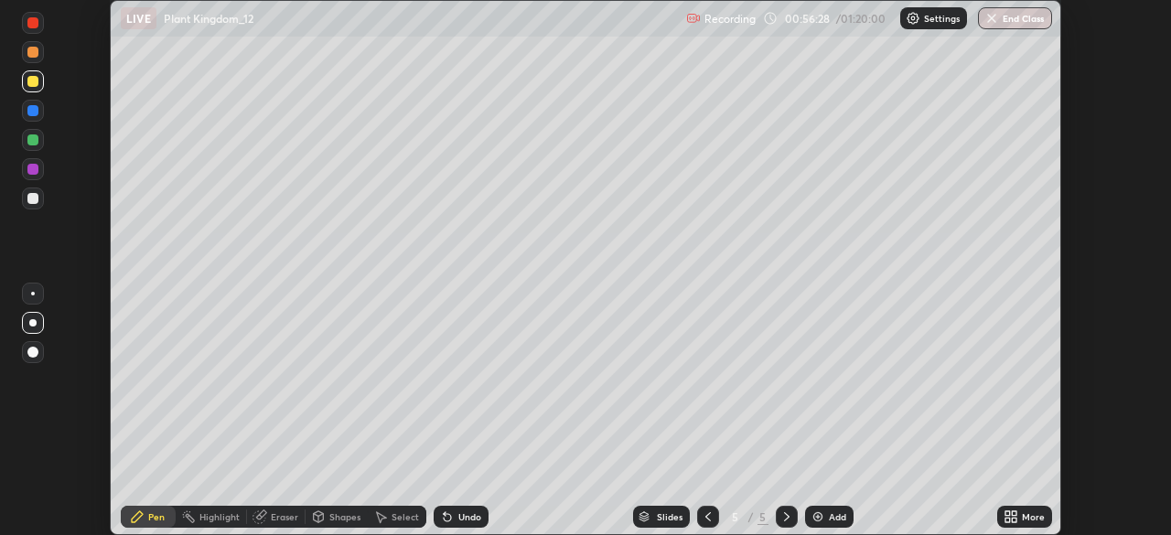
click at [1014, 520] on icon at bounding box center [1014, 520] width 5 height 5
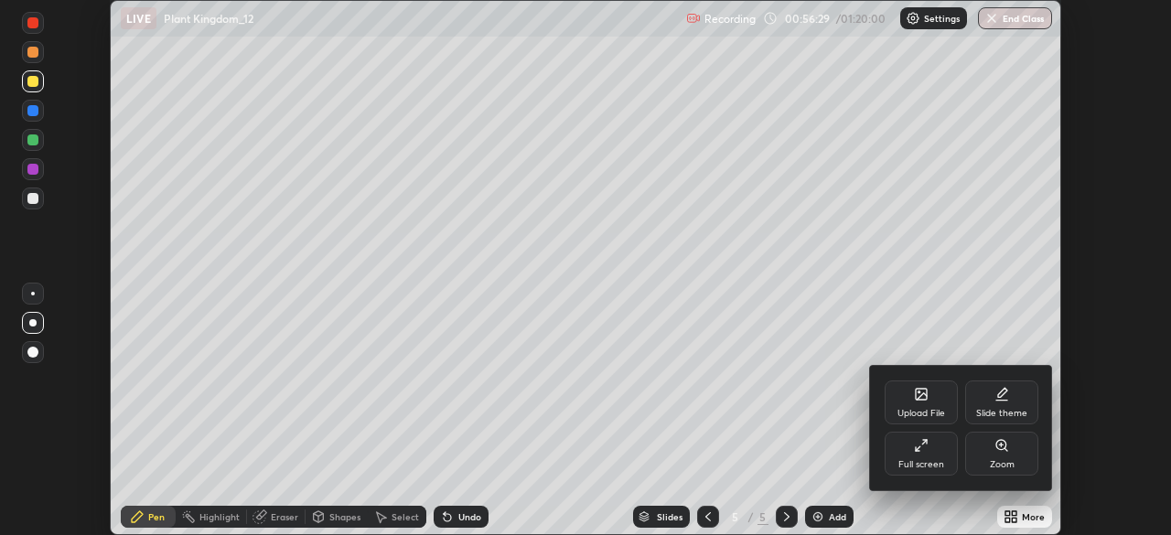
click at [924, 462] on div "Full screen" at bounding box center [921, 464] width 46 height 9
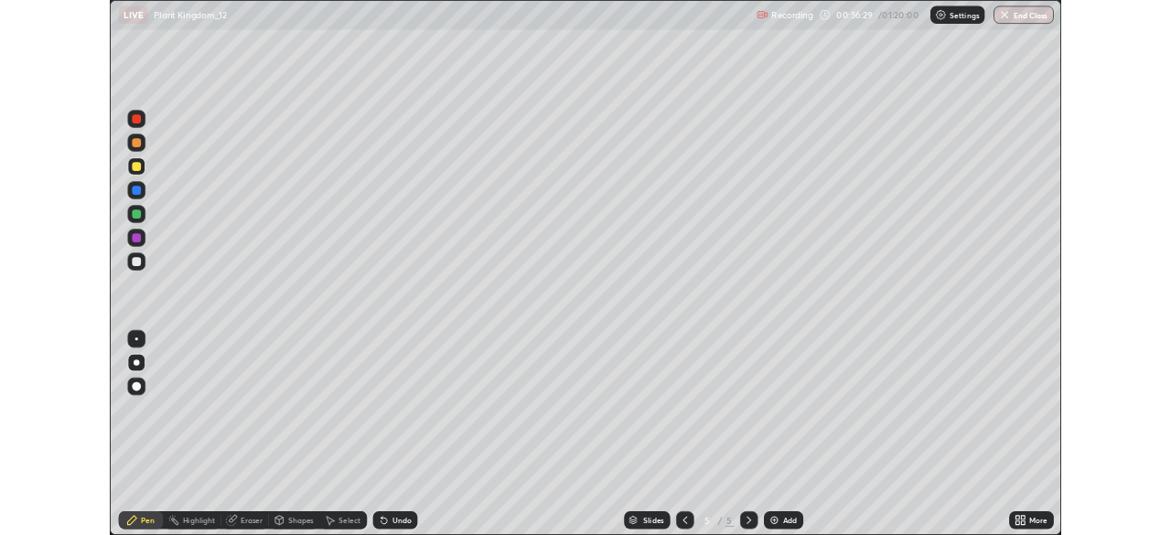
scroll to position [659, 1171]
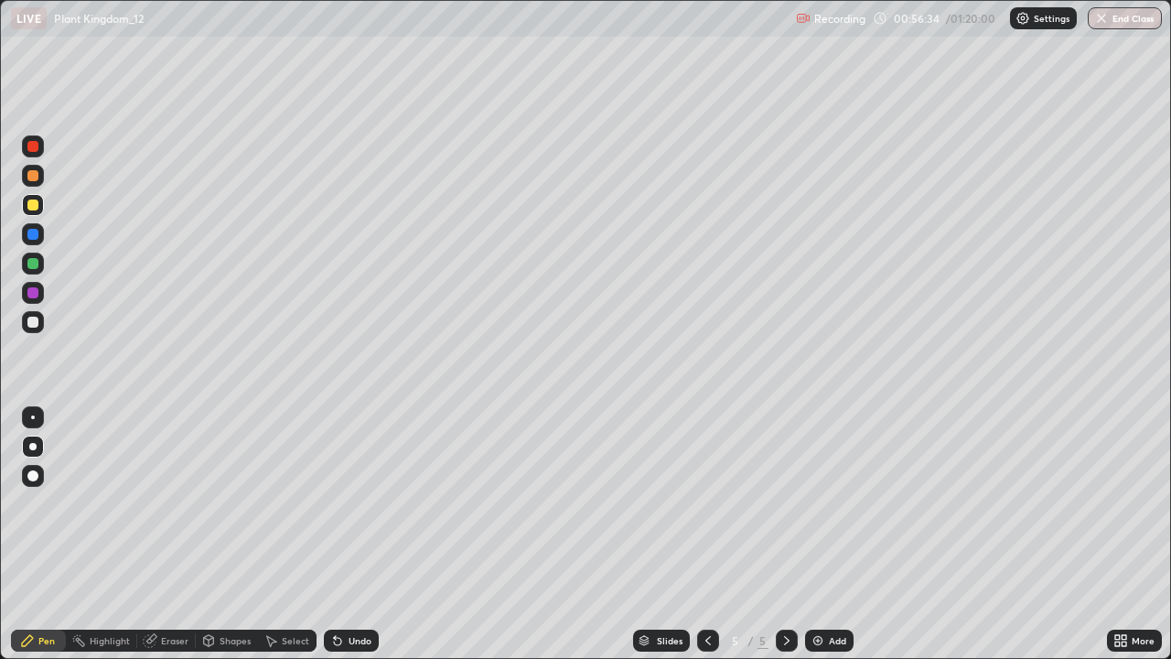
click at [785, 534] on icon at bounding box center [787, 640] width 15 height 15
click at [792, 534] on div at bounding box center [787, 640] width 22 height 22
click at [791, 534] on icon at bounding box center [787, 640] width 15 height 15
click at [783, 534] on icon at bounding box center [787, 640] width 15 height 15
click at [791, 534] on icon at bounding box center [787, 640] width 15 height 15
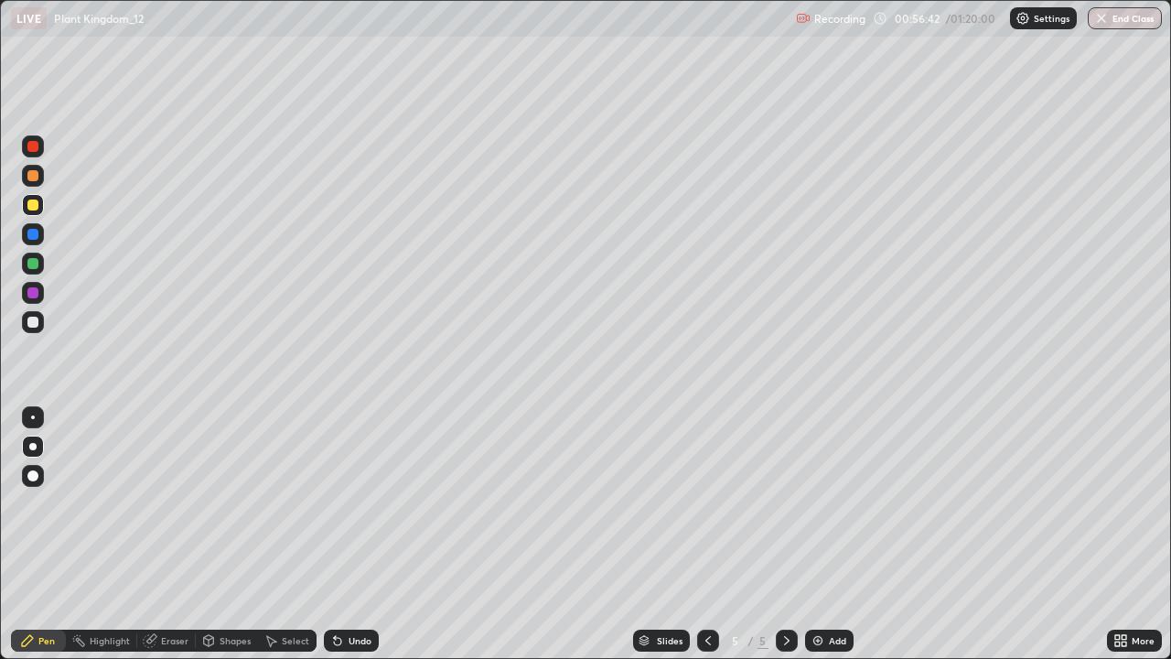
click at [369, 534] on div "Undo" at bounding box center [360, 640] width 23 height 9
click at [355, 534] on div "Undo" at bounding box center [360, 640] width 23 height 9
click at [797, 534] on div "Slides 5 / 5 Add" at bounding box center [743, 640] width 728 height 37
click at [783, 534] on icon at bounding box center [787, 640] width 15 height 15
click at [812, 534] on img at bounding box center [818, 640] width 15 height 15
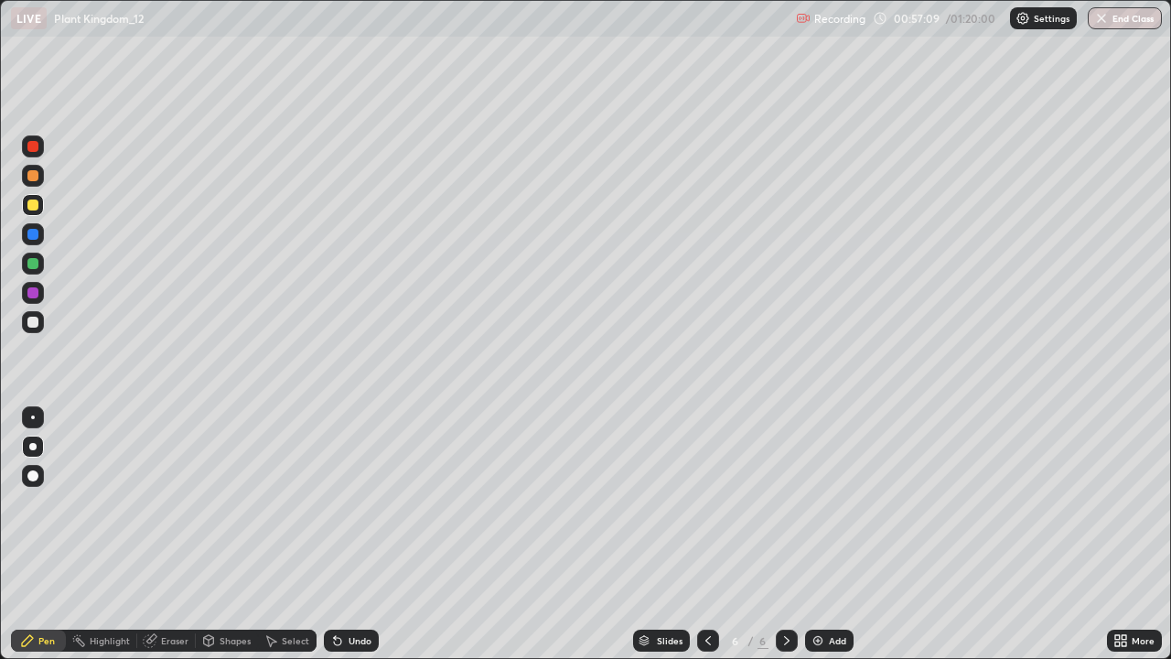
click at [36, 322] on div at bounding box center [32, 322] width 11 height 11
click at [334, 534] on icon at bounding box center [337, 640] width 15 height 15
click at [37, 294] on div at bounding box center [32, 292] width 11 height 11
click at [41, 205] on div at bounding box center [33, 205] width 22 height 22
click at [36, 259] on div at bounding box center [32, 263] width 11 height 11
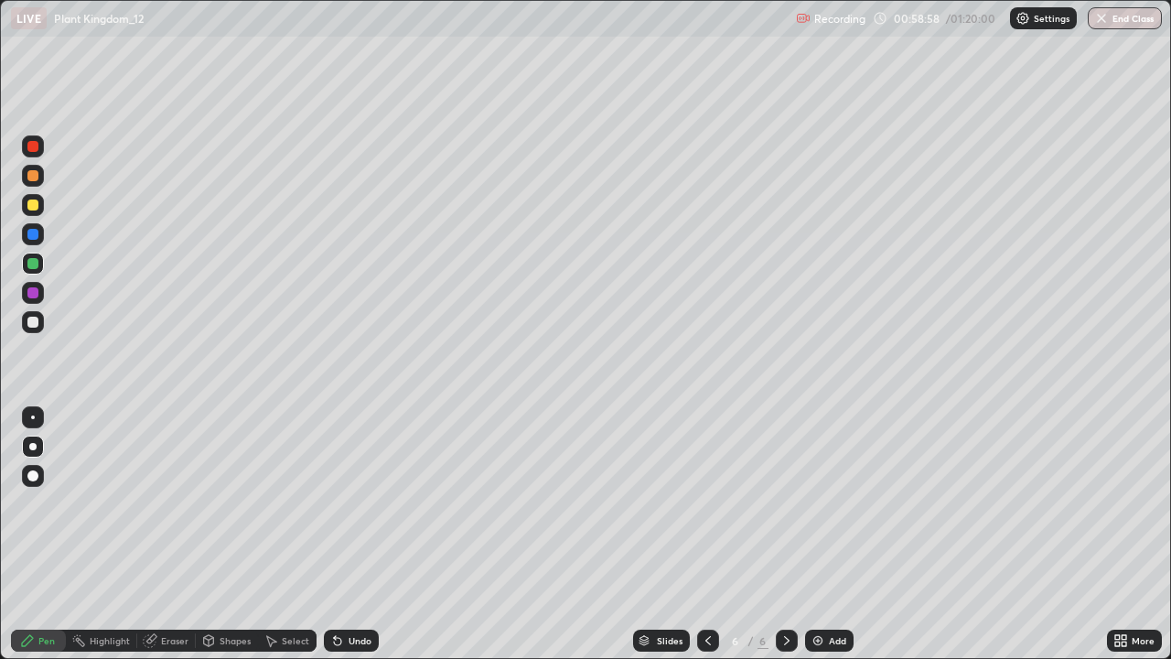
click at [32, 149] on div at bounding box center [32, 146] width 11 height 11
click at [33, 291] on div at bounding box center [32, 292] width 11 height 11
click at [372, 534] on div "Undo" at bounding box center [351, 640] width 55 height 22
click at [374, 534] on div "Undo" at bounding box center [351, 640] width 55 height 22
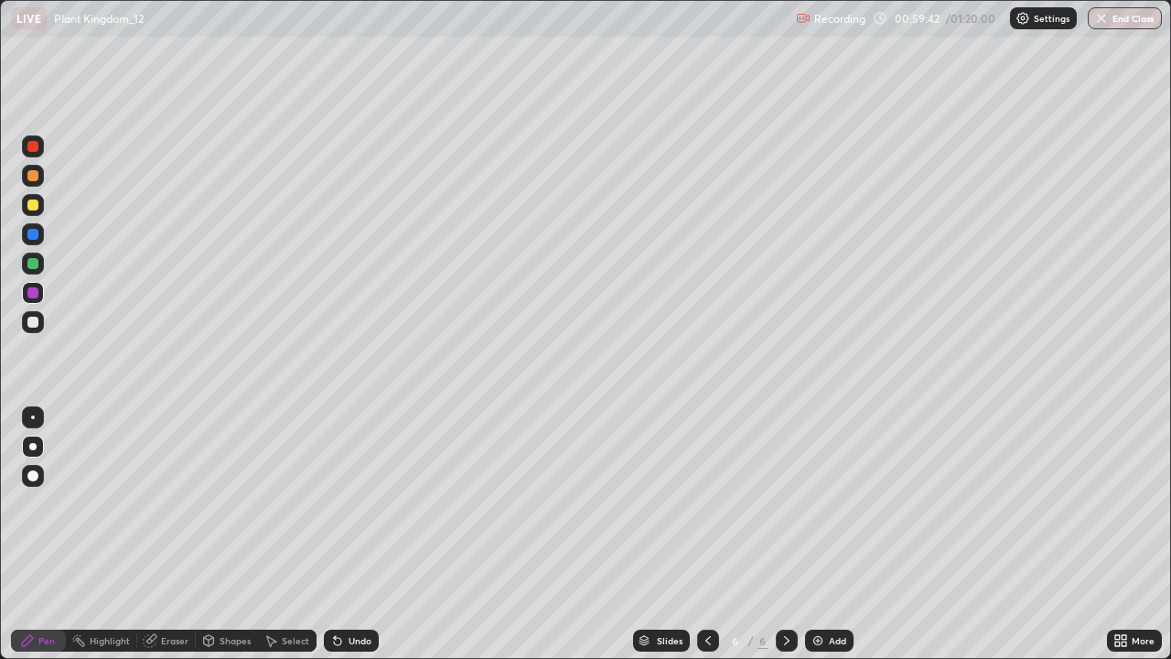
click at [374, 534] on div "Undo" at bounding box center [351, 640] width 55 height 22
click at [41, 178] on div at bounding box center [33, 176] width 22 height 22
click at [36, 145] on div at bounding box center [32, 146] width 11 height 11
click at [376, 534] on div "Undo" at bounding box center [351, 640] width 55 height 22
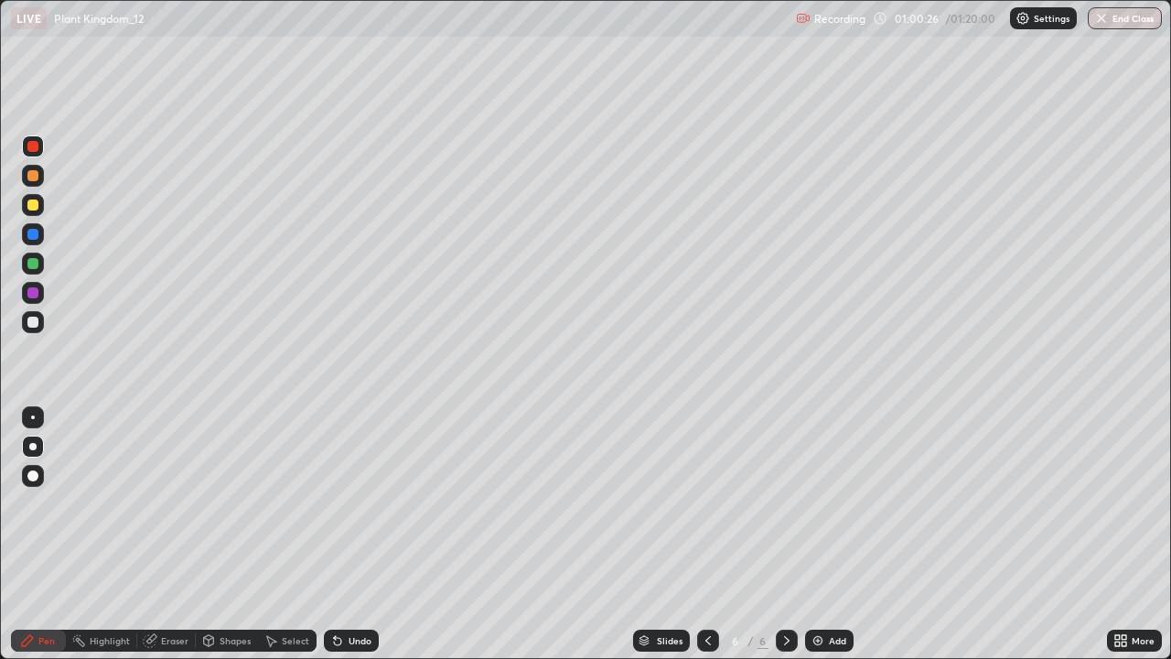
click at [376, 534] on div "Undo" at bounding box center [351, 640] width 55 height 22
click at [376, 534] on div "Undo" at bounding box center [348, 640] width 62 height 37
click at [783, 534] on icon at bounding box center [787, 640] width 15 height 15
click at [815, 534] on img at bounding box center [818, 640] width 15 height 15
click at [34, 178] on div at bounding box center [32, 175] width 11 height 11
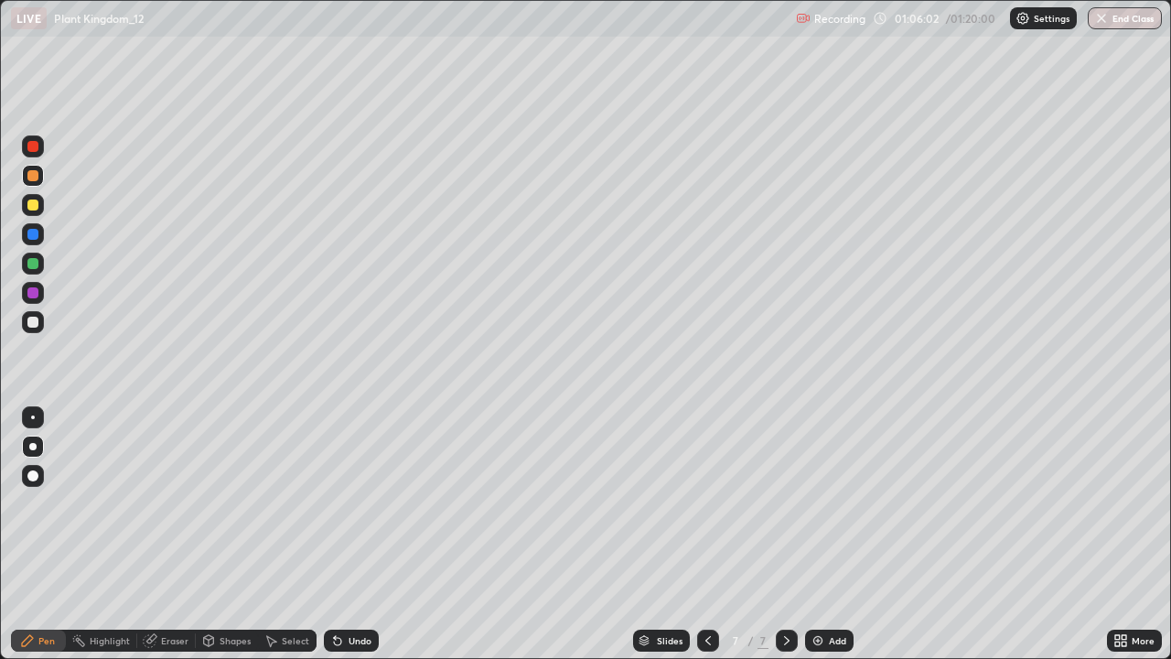
click at [364, 534] on div "Undo" at bounding box center [360, 640] width 23 height 9
click at [43, 327] on div at bounding box center [33, 322] width 22 height 22
click at [39, 296] on div at bounding box center [33, 293] width 22 height 22
click at [553, 534] on div "Slides 7 / 7 Add" at bounding box center [743, 640] width 728 height 37
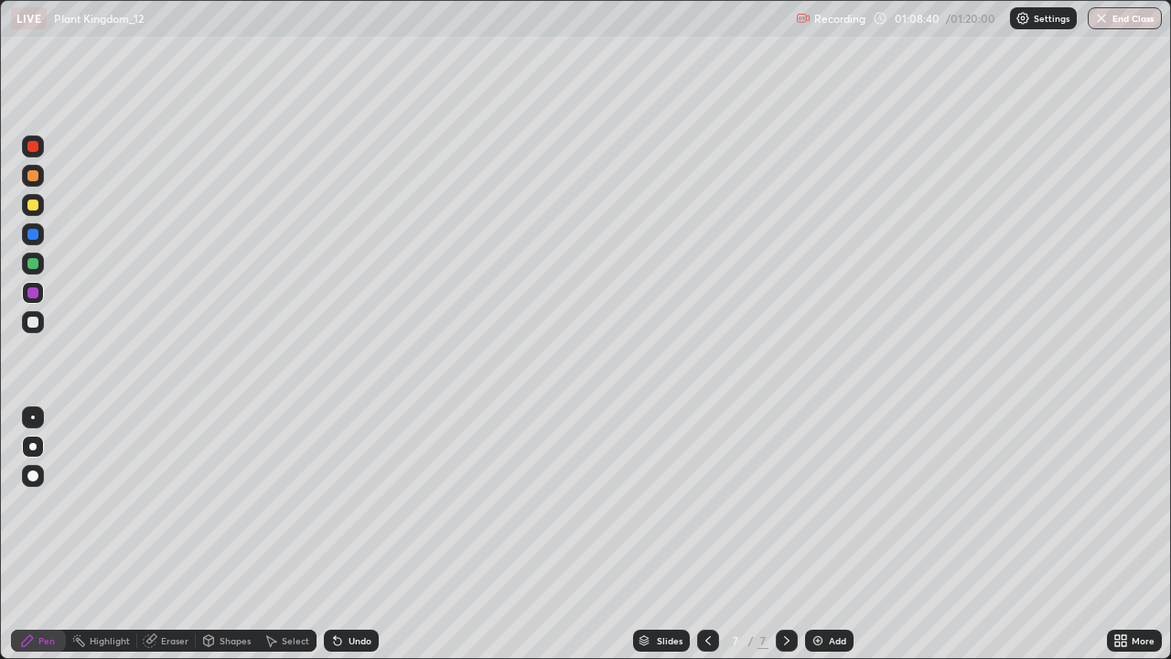
click at [576, 534] on div "Slides 7 / 7 Add" at bounding box center [743, 640] width 728 height 37
click at [568, 534] on div "Slides 7 / 7 Add" at bounding box center [743, 640] width 728 height 37
click at [570, 534] on div "Slides 7 / 7 Add" at bounding box center [743, 640] width 728 height 37
click at [811, 534] on img at bounding box center [818, 640] width 15 height 15
click at [36, 325] on div at bounding box center [32, 322] width 11 height 11
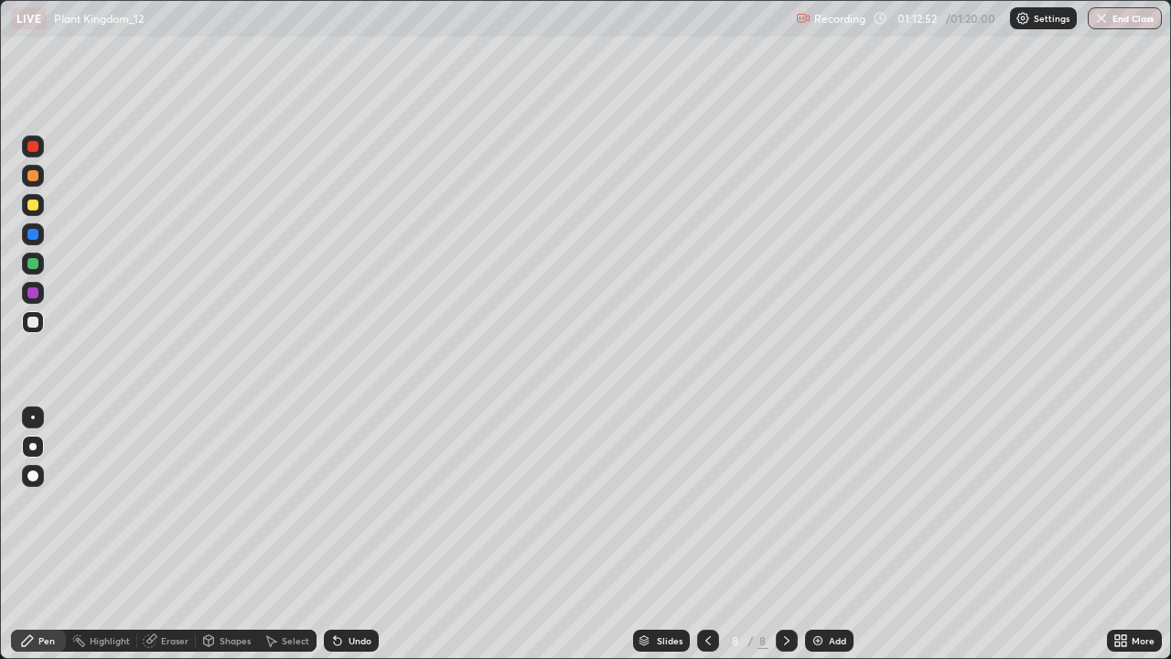
click at [34, 293] on div at bounding box center [32, 292] width 11 height 11
click at [30, 271] on div at bounding box center [33, 264] width 22 height 22
click at [36, 236] on div at bounding box center [32, 234] width 11 height 11
click at [43, 211] on div at bounding box center [33, 205] width 22 height 22
click at [365, 534] on div "Undo" at bounding box center [360, 640] width 23 height 9
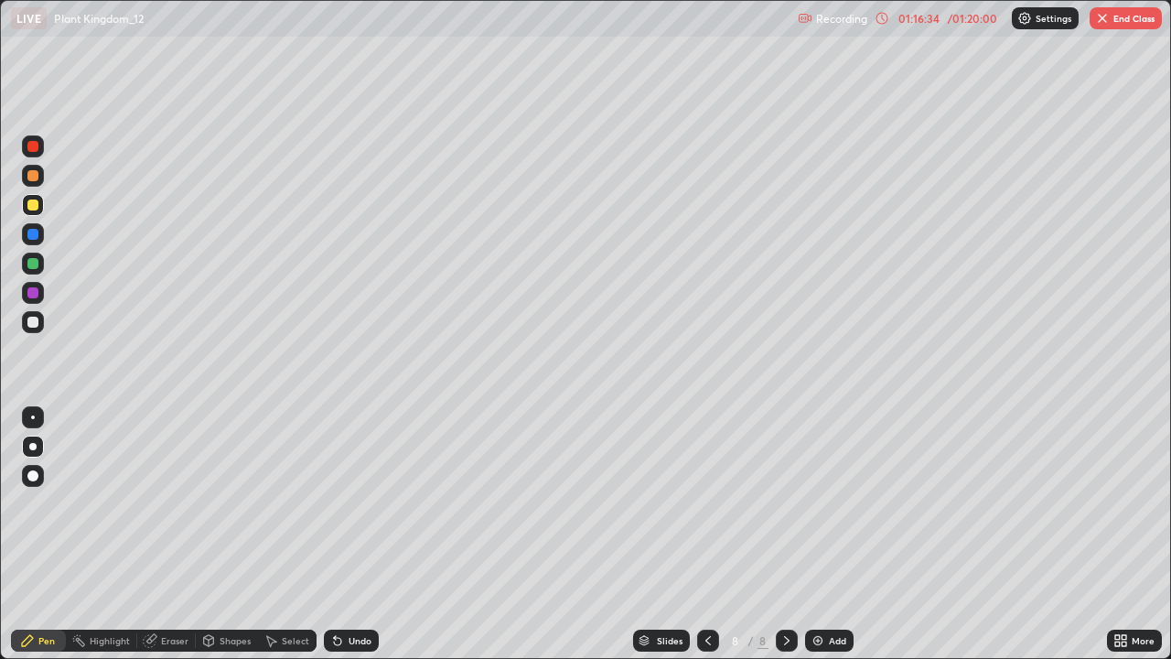
click at [374, 534] on div "Undo" at bounding box center [351, 640] width 55 height 22
click at [375, 534] on div "Undo" at bounding box center [351, 640] width 55 height 22
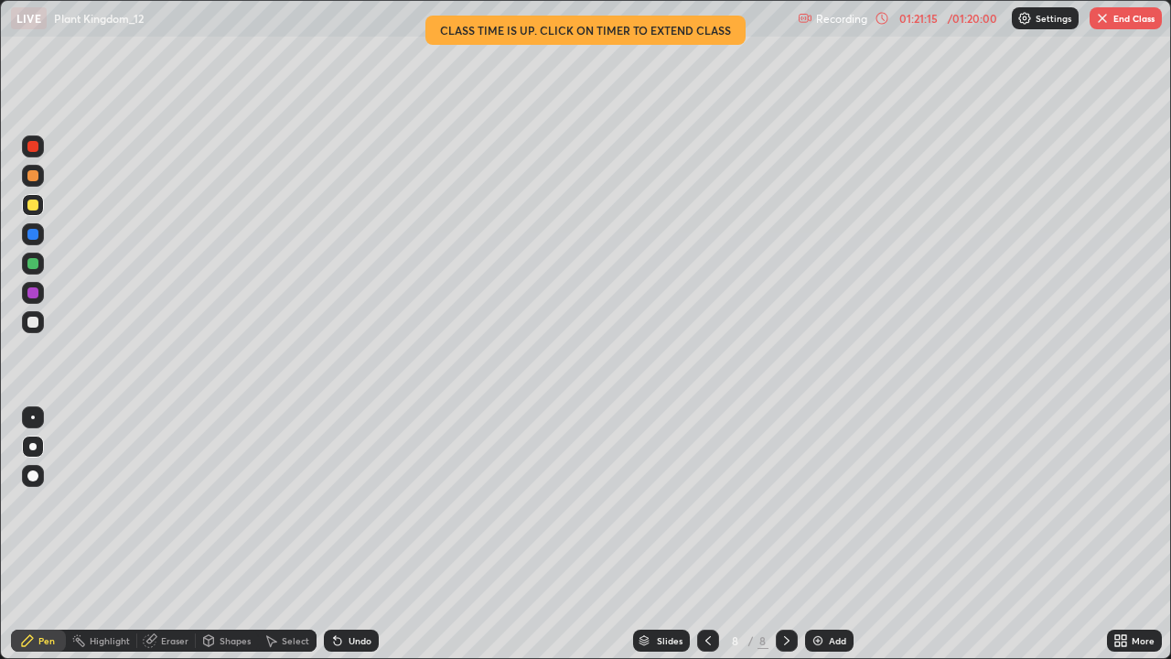
click at [701, 534] on icon at bounding box center [708, 640] width 15 height 15
click at [717, 534] on div at bounding box center [708, 640] width 22 height 22
click at [791, 534] on div at bounding box center [787, 640] width 22 height 22
click at [795, 534] on div at bounding box center [787, 640] width 22 height 22
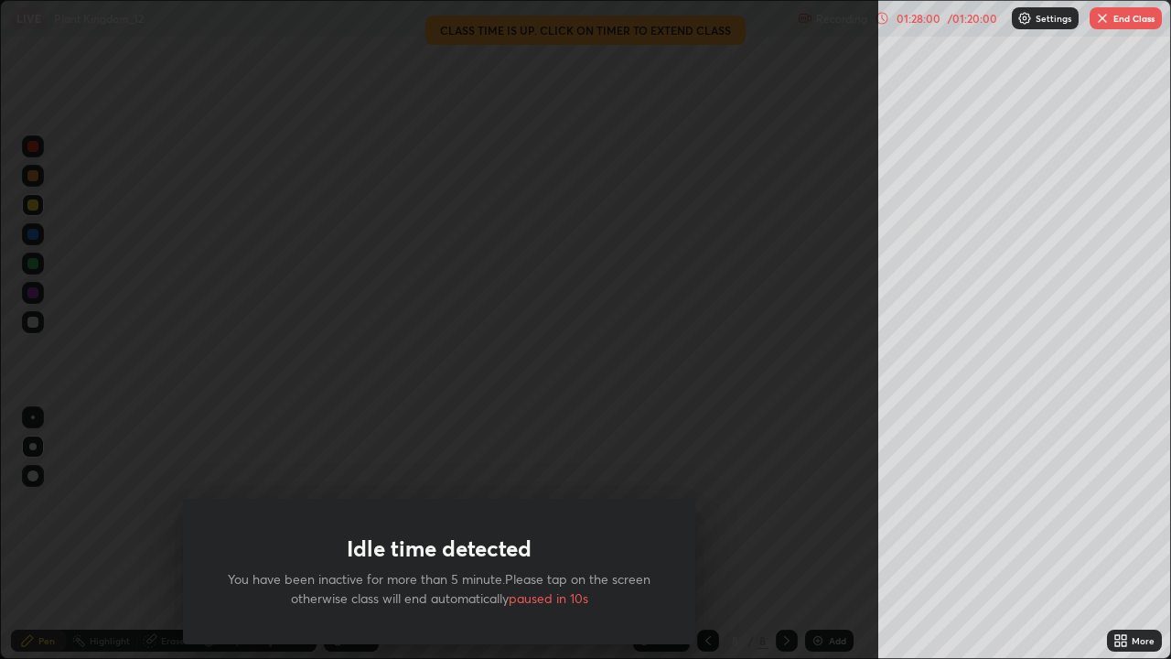
click at [1139, 19] on button "End Class" at bounding box center [1126, 18] width 72 height 22
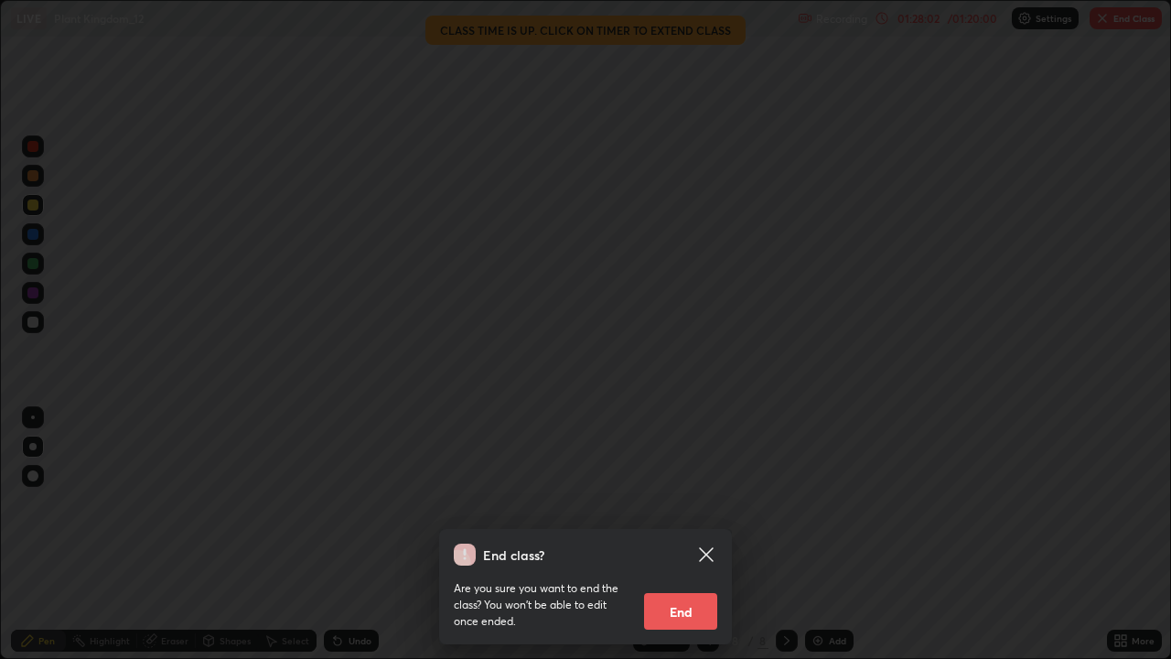
click at [696, 534] on button "End" at bounding box center [680, 611] width 73 height 37
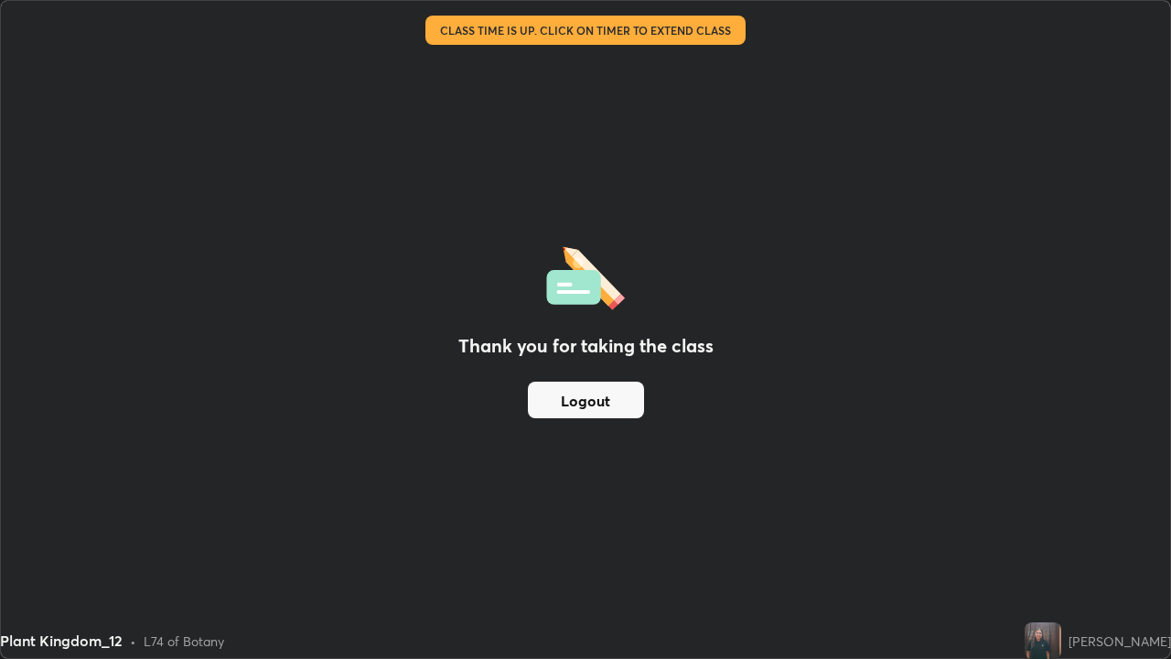
click at [598, 400] on button "Logout" at bounding box center [586, 400] width 116 height 37
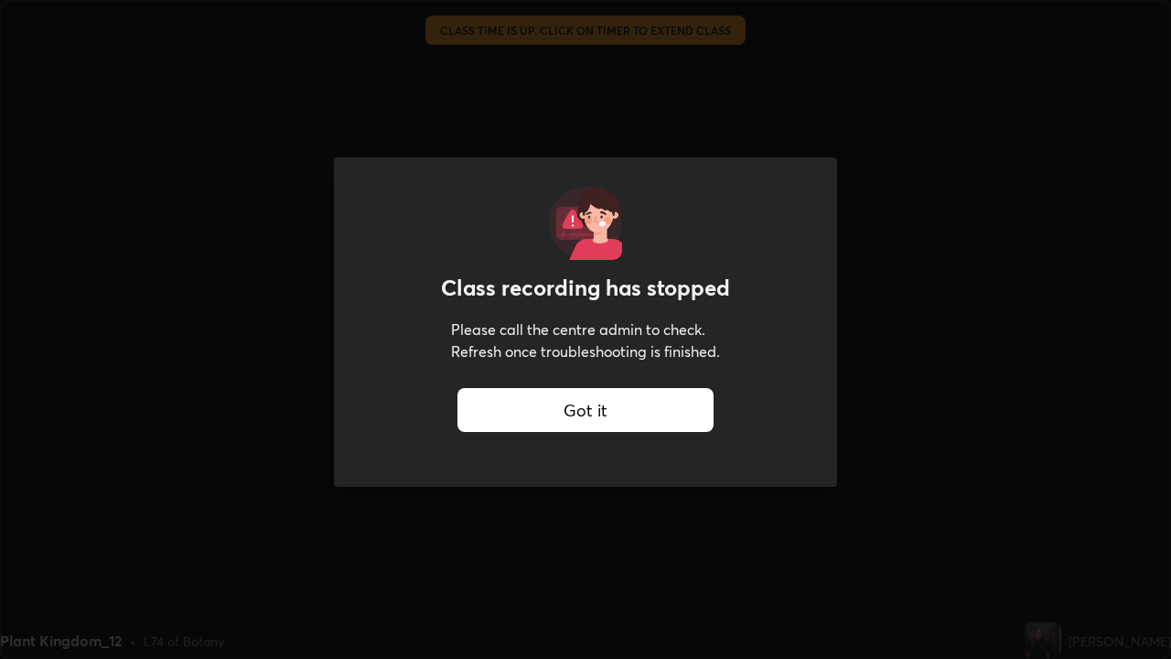
click at [614, 417] on div "Got it" at bounding box center [585, 410] width 256 height 44
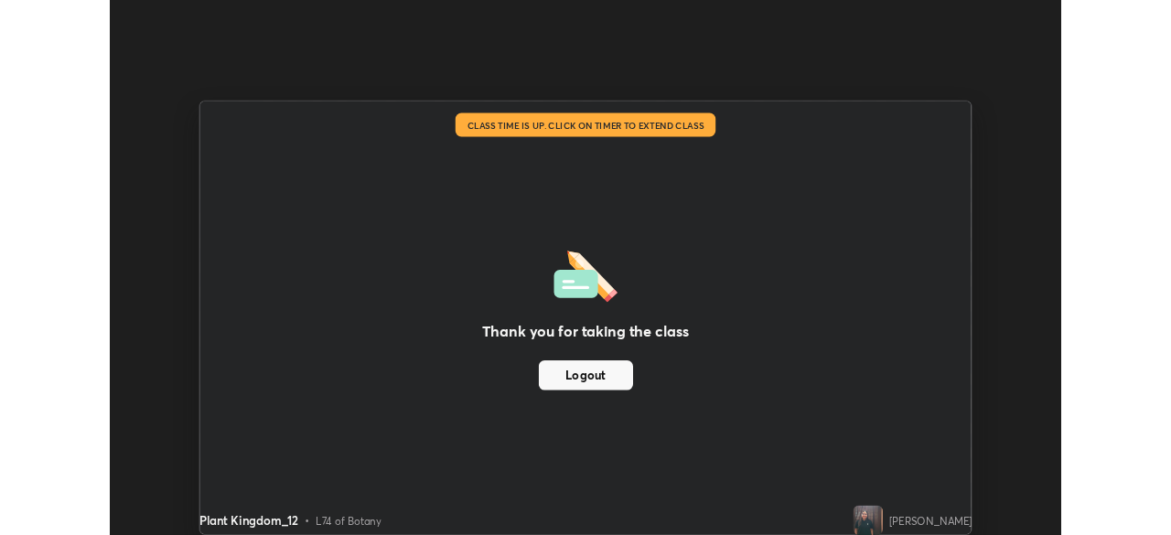
scroll to position [90960, 90324]
